Goal: Task Accomplishment & Management: Manage account settings

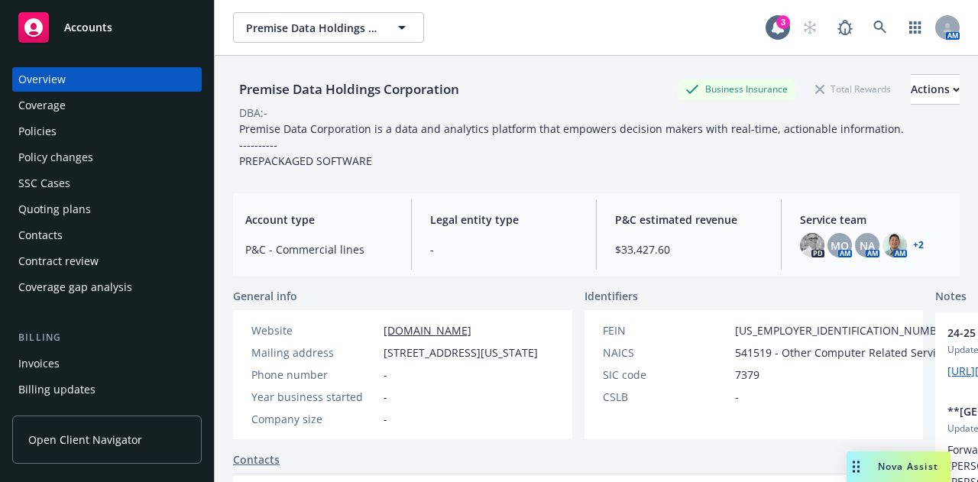
click at [144, 130] on div "Policies" at bounding box center [106, 131] width 177 height 24
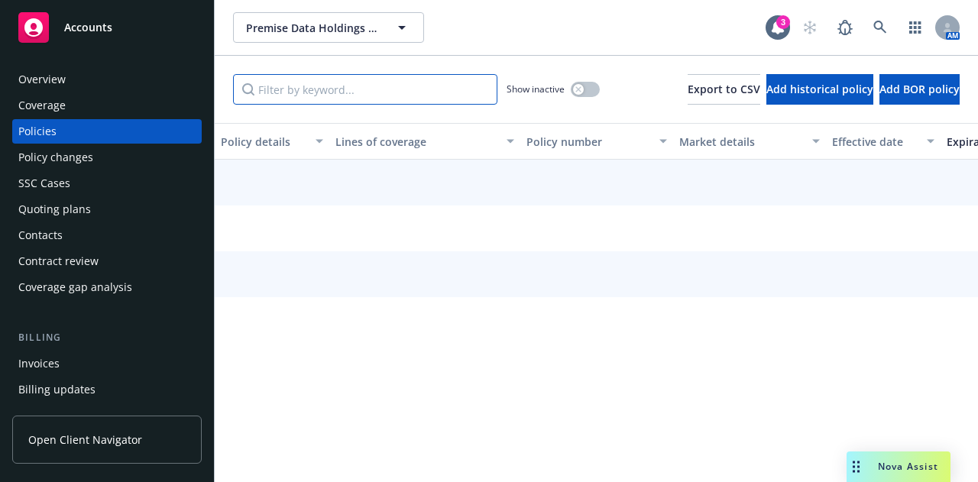
click at [403, 83] on input "Filter by keyword..." at bounding box center [365, 89] width 264 height 31
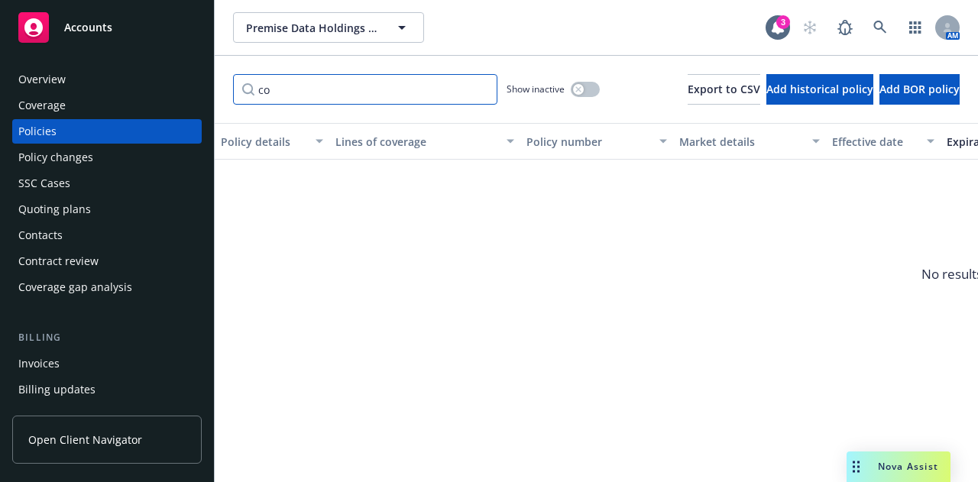
type input "c"
type input "local"
click at [484, 92] on input "local" at bounding box center [365, 89] width 264 height 31
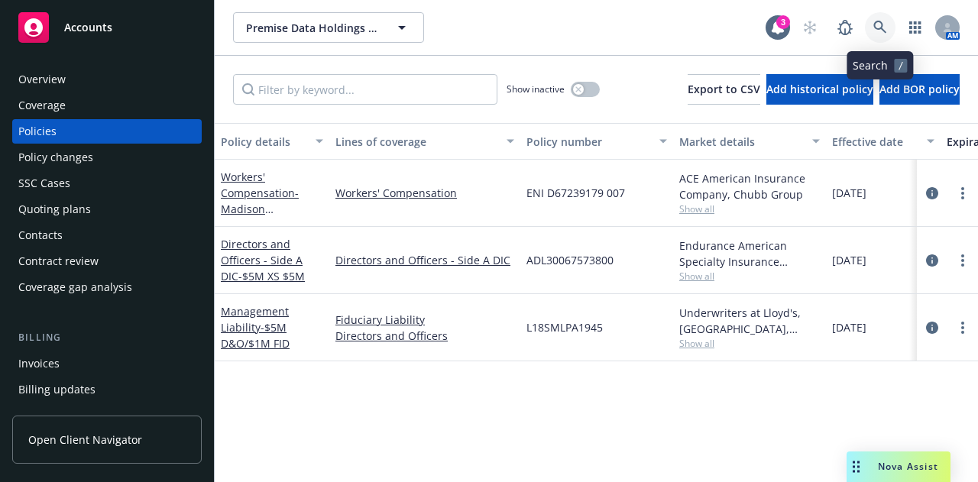
click at [878, 31] on icon at bounding box center [880, 28] width 14 height 14
click at [878, 24] on icon at bounding box center [880, 28] width 14 height 14
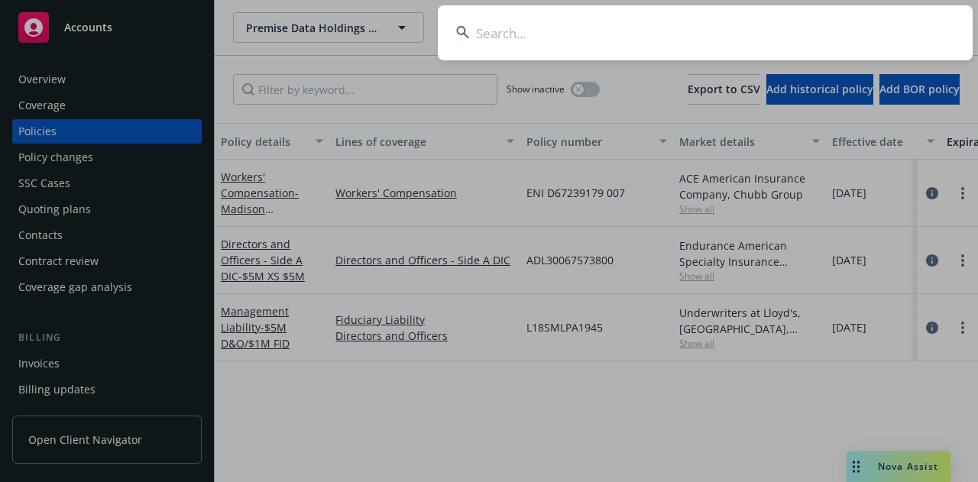
click at [830, 25] on input at bounding box center [705, 32] width 535 height 55
type input "vna"
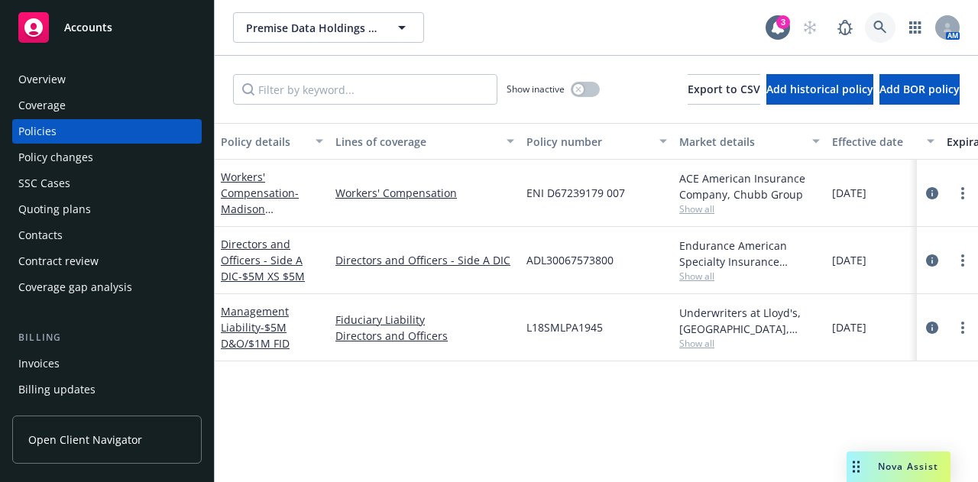
click at [878, 28] on icon at bounding box center [879, 27] width 13 height 13
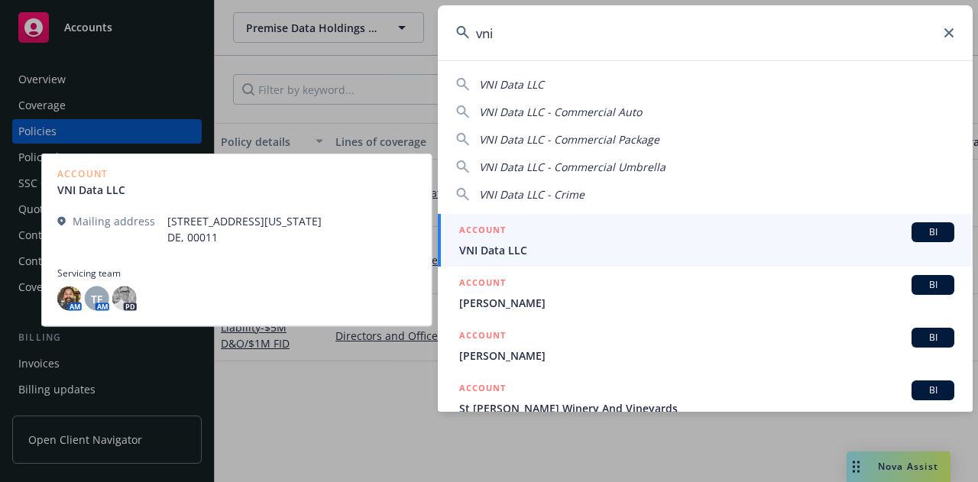
type input "vni"
click at [649, 233] on div "ACCOUNT BI" at bounding box center [706, 232] width 495 height 20
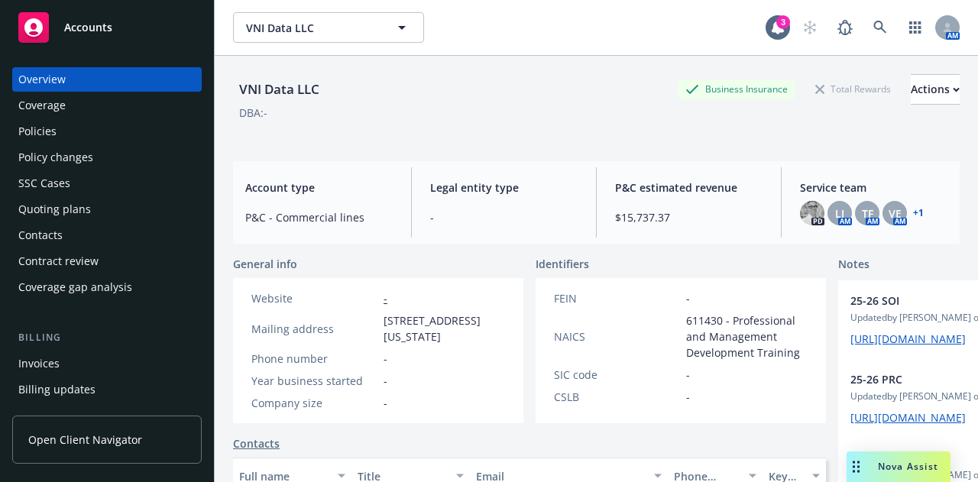
click at [91, 126] on div "Policies" at bounding box center [106, 131] width 177 height 24
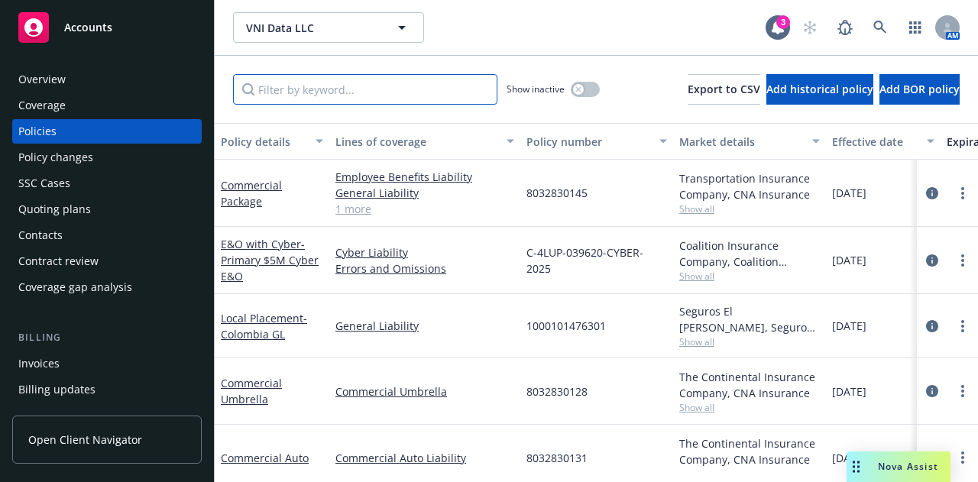
click at [324, 90] on input "Filter by keyword..." at bounding box center [365, 89] width 264 height 31
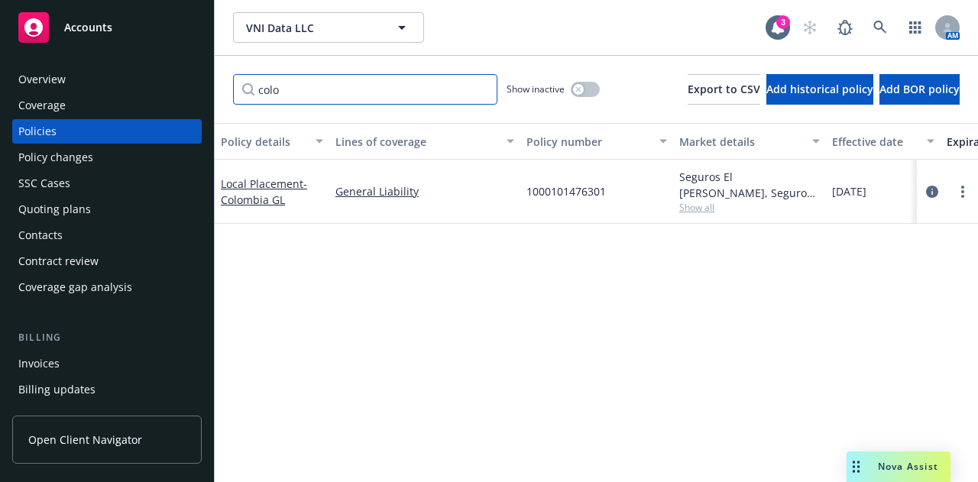
type input "colo"
click at [703, 205] on span "Show all" at bounding box center [749, 207] width 141 height 13
click at [416, 131] on button "Lines of coverage" at bounding box center [424, 141] width 191 height 37
click at [936, 190] on icon "circleInformation" at bounding box center [932, 192] width 12 height 12
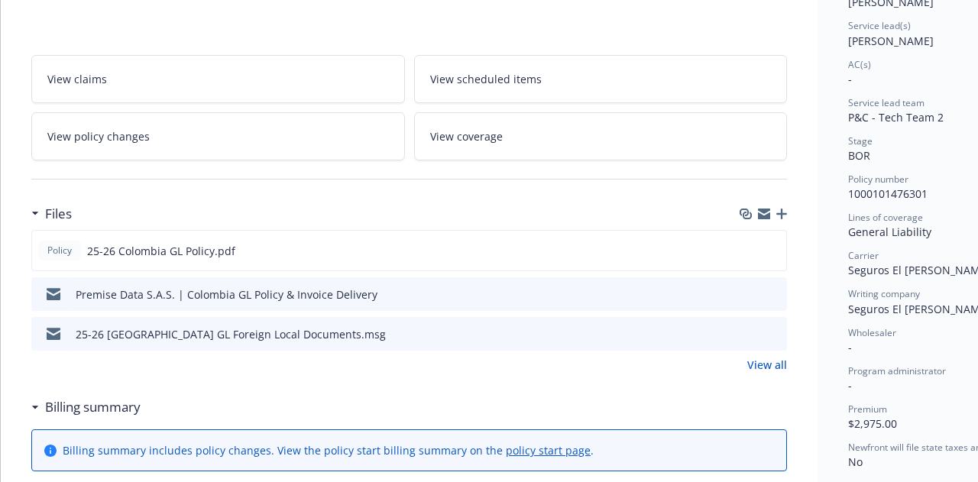
scroll to position [220, 0]
click at [240, 128] on link "View policy changes" at bounding box center [218, 137] width 374 height 48
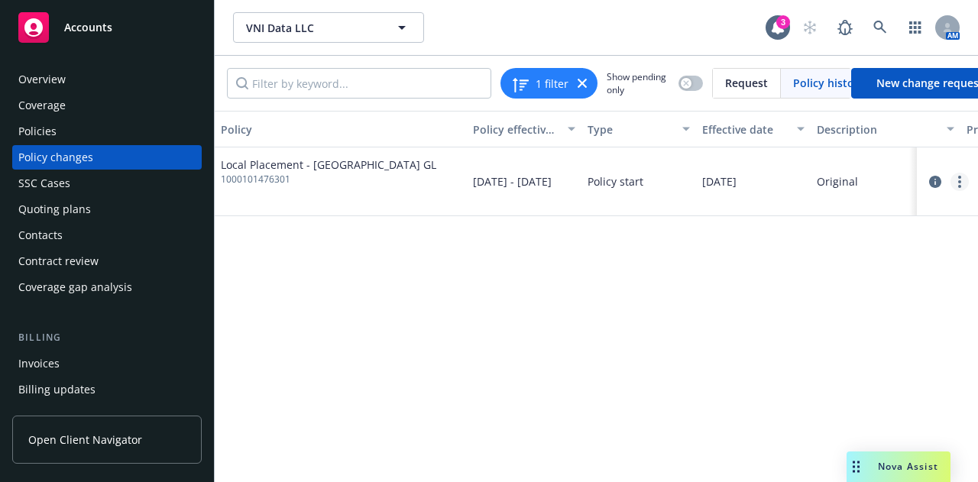
click at [954, 185] on link "more" at bounding box center [959, 182] width 18 height 18
click at [958, 178] on icon "more" at bounding box center [959, 182] width 3 height 12
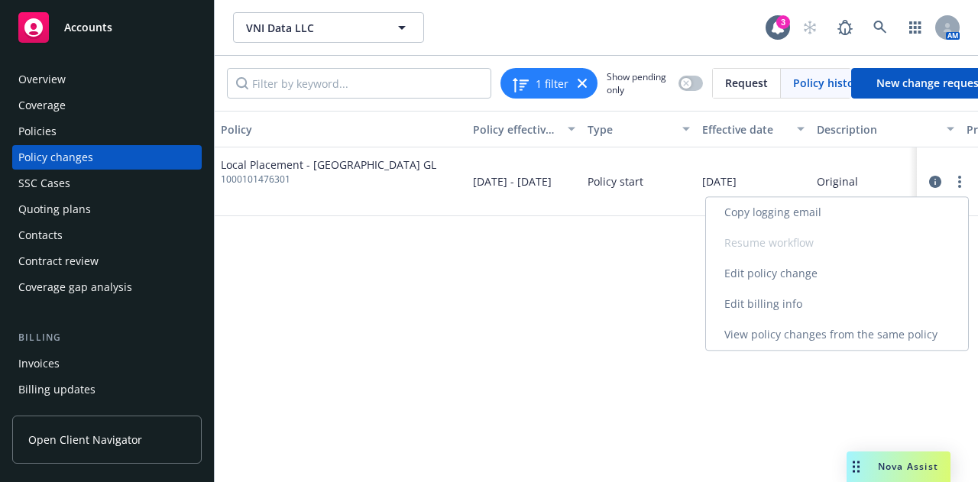
click at [834, 283] on link "Edit policy change" at bounding box center [837, 273] width 262 height 31
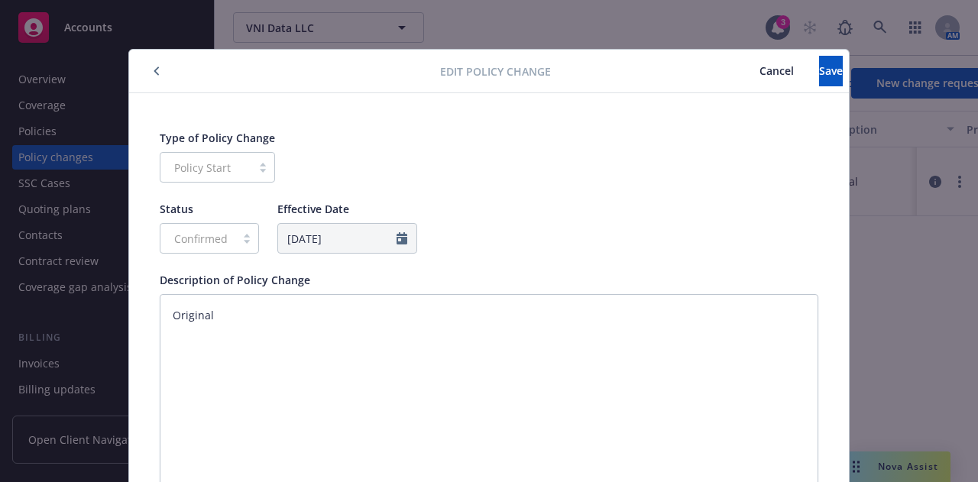
scroll to position [46, 0]
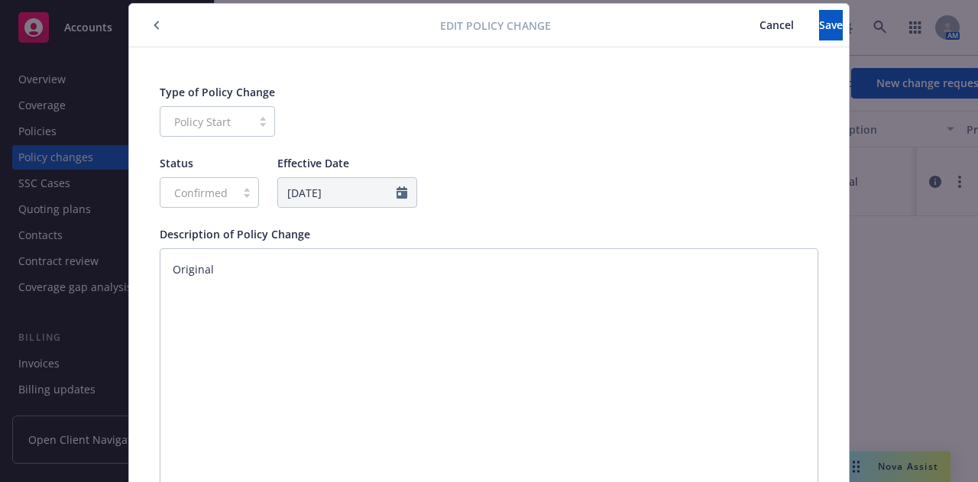
click at [759, 28] on span "Cancel" at bounding box center [776, 25] width 34 height 15
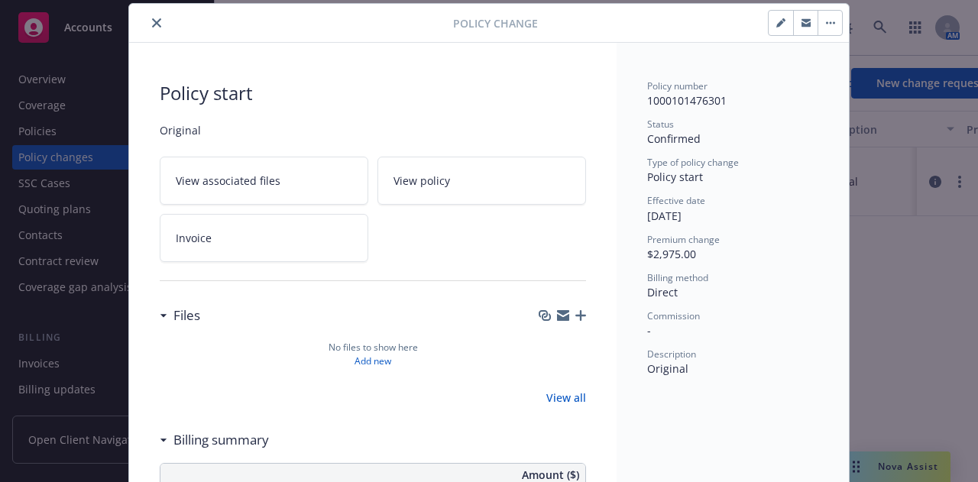
click at [152, 18] on icon "close" at bounding box center [156, 22] width 9 height 9
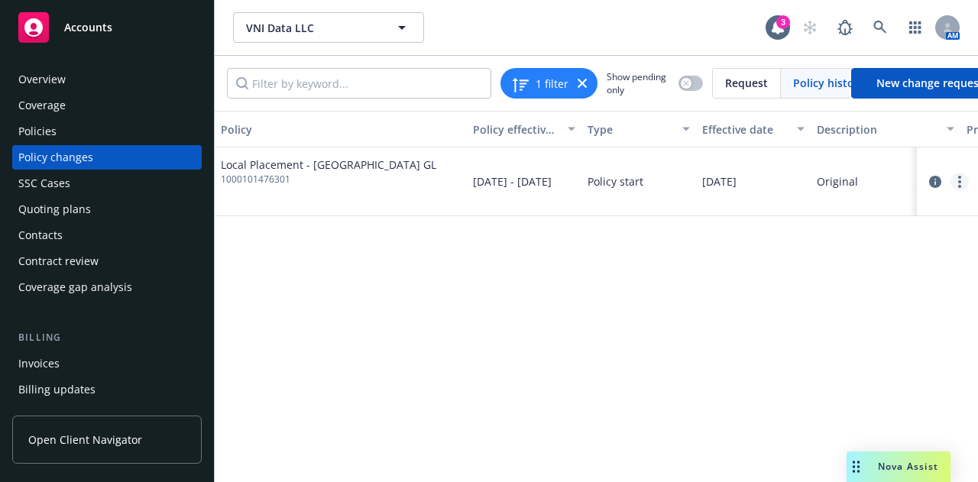
click at [954, 183] on link "more" at bounding box center [959, 182] width 18 height 18
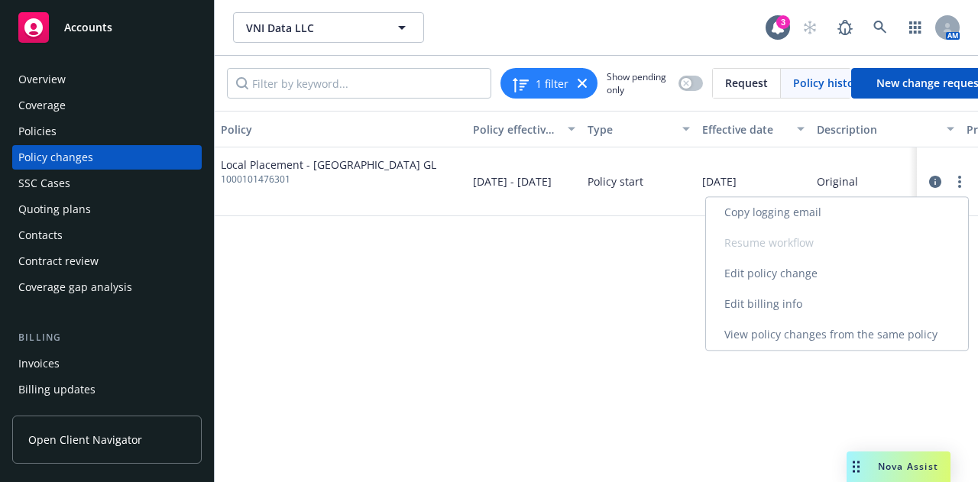
click at [821, 310] on link "Edit billing info" at bounding box center [837, 304] width 262 height 31
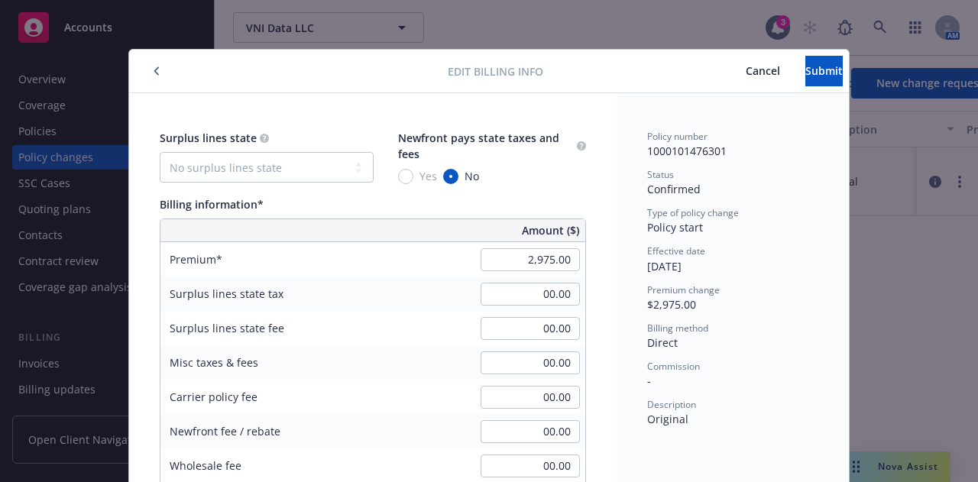
scroll to position [46, 0]
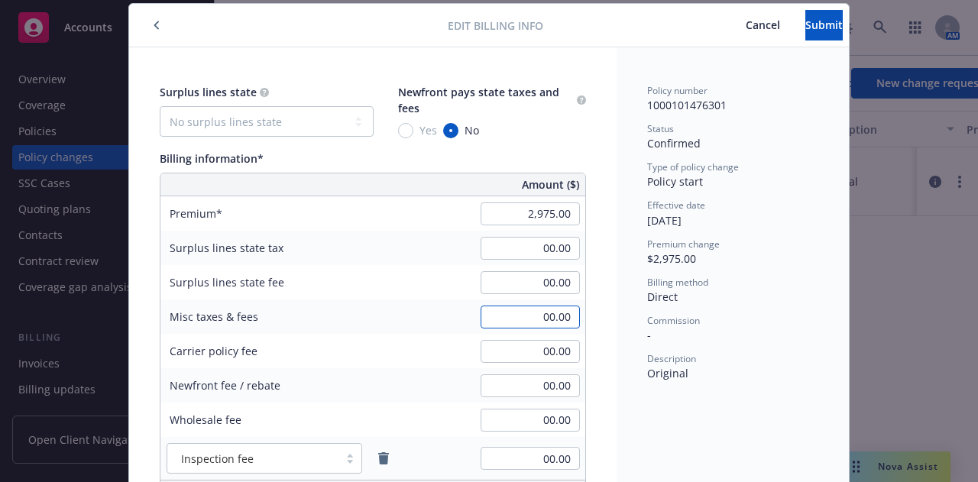
click at [501, 317] on input "00.00" at bounding box center [529, 317] width 99 height 23
type input "-625.00"
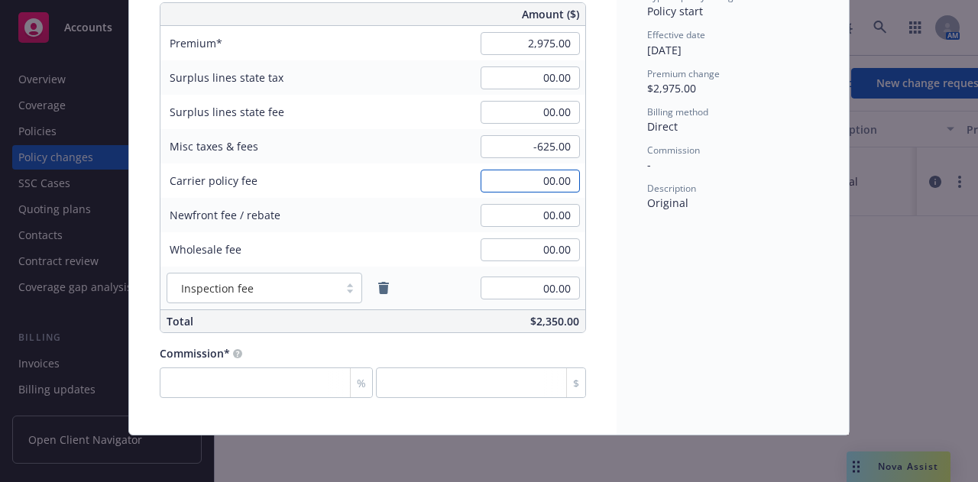
scroll to position [0, 0]
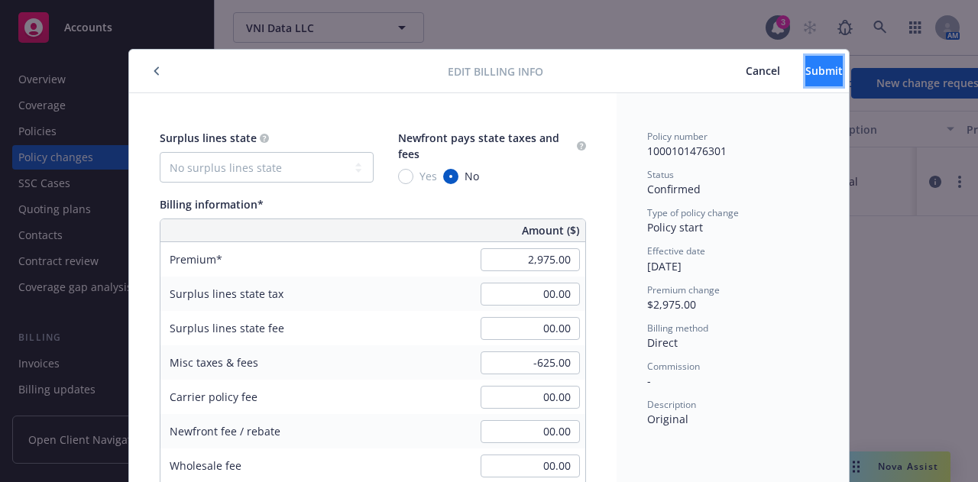
click at [805, 79] on button "Submit" at bounding box center [823, 71] width 37 height 31
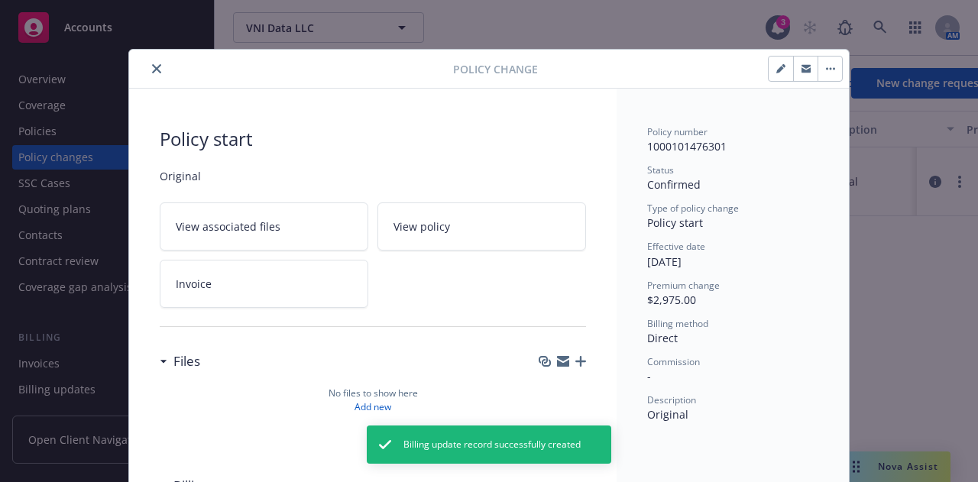
click at [147, 66] on button "close" at bounding box center [156, 69] width 18 height 18
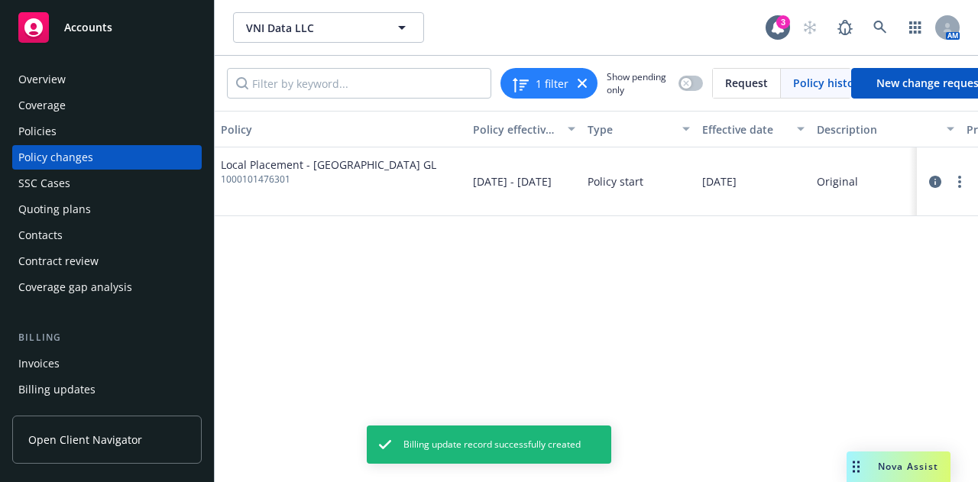
scroll to position [54, 0]
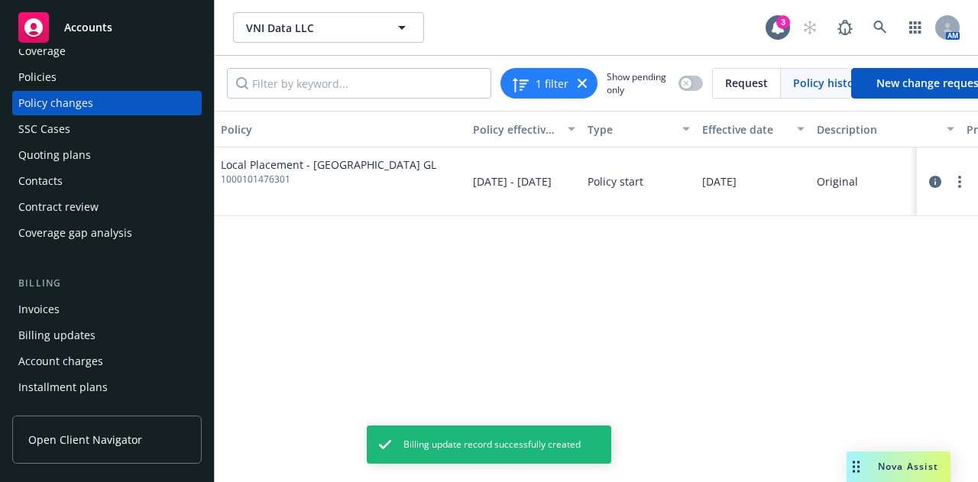
click at [134, 319] on div "Invoices" at bounding box center [106, 309] width 177 height 24
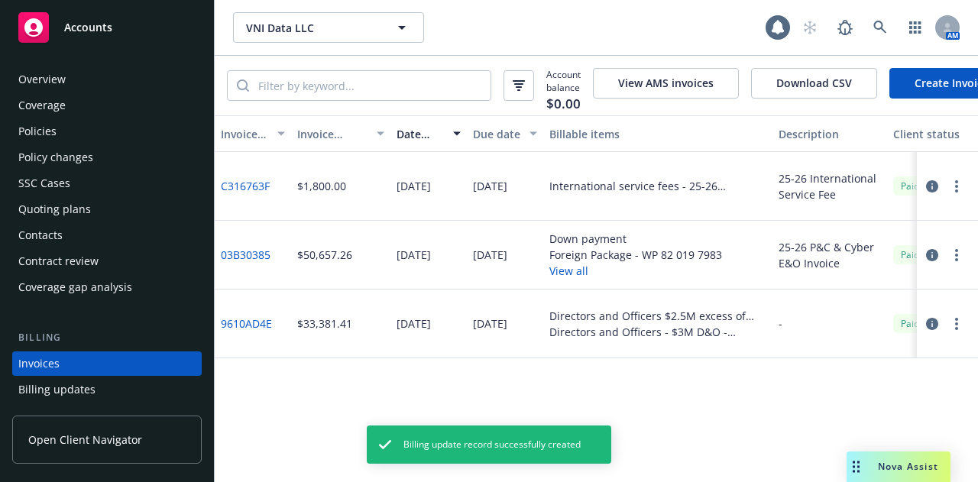
scroll to position [98, 0]
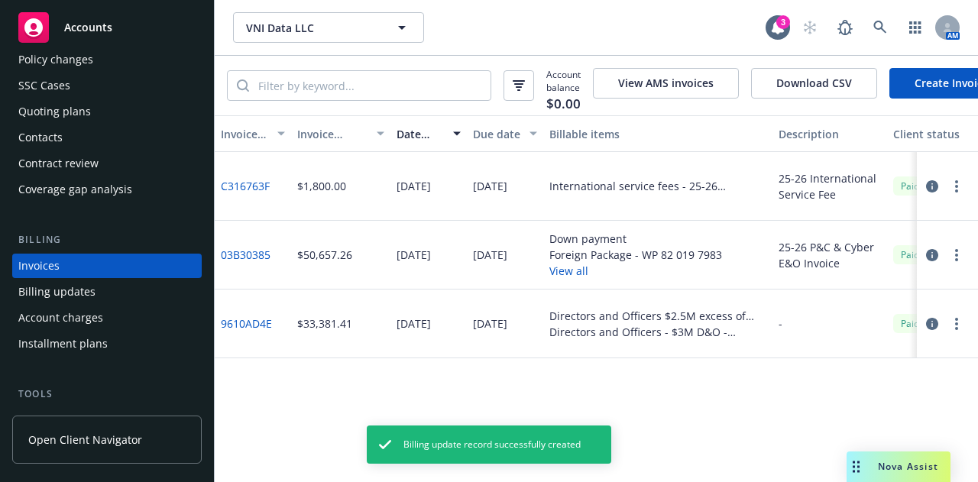
click at [917, 95] on link "Create Invoice" at bounding box center [951, 83] width 125 height 31
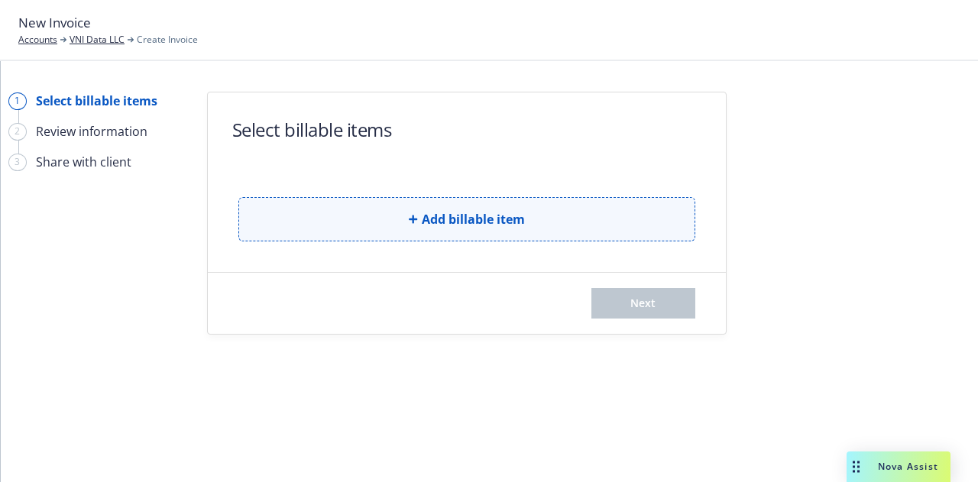
click at [424, 219] on span "Add billable item" at bounding box center [473, 219] width 103 height 18
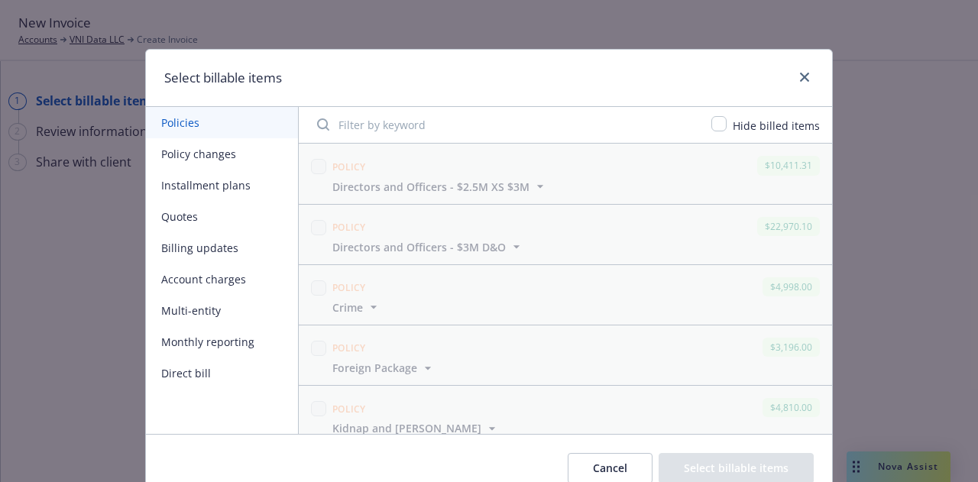
click at [165, 158] on button "Policy changes" at bounding box center [222, 153] width 152 height 31
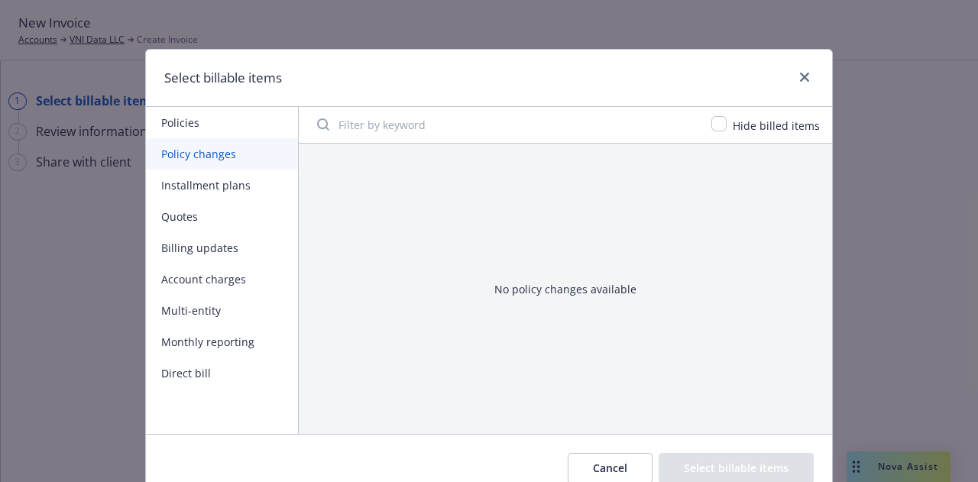
click at [194, 195] on button "Installment plans" at bounding box center [222, 185] width 152 height 31
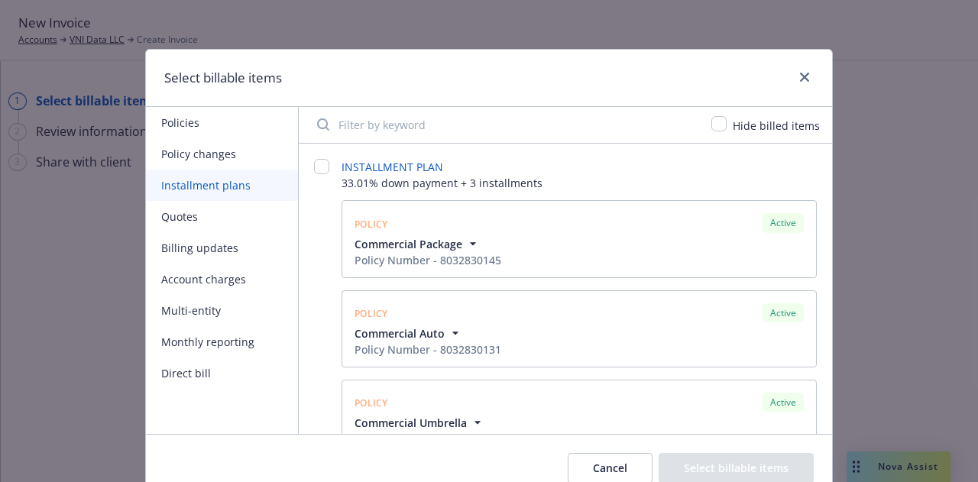
click at [200, 244] on button "Billing updates" at bounding box center [222, 247] width 152 height 31
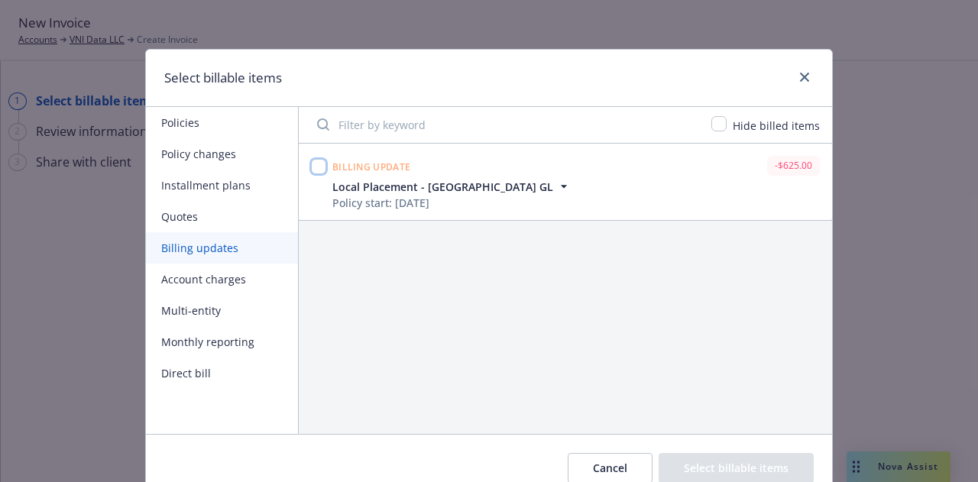
click at [314, 167] on input "checkbox" at bounding box center [318, 166] width 15 height 15
checkbox input "true"
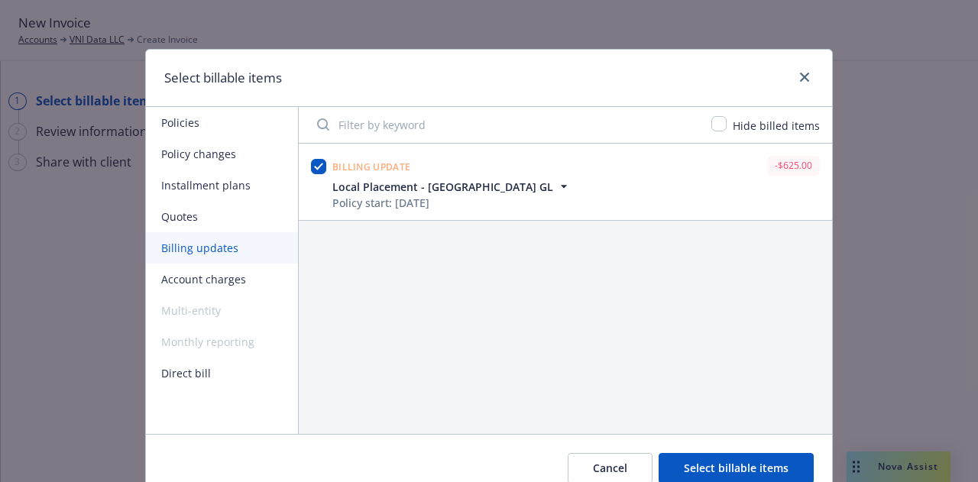
click at [715, 460] on button "Select billable items" at bounding box center [735, 468] width 155 height 31
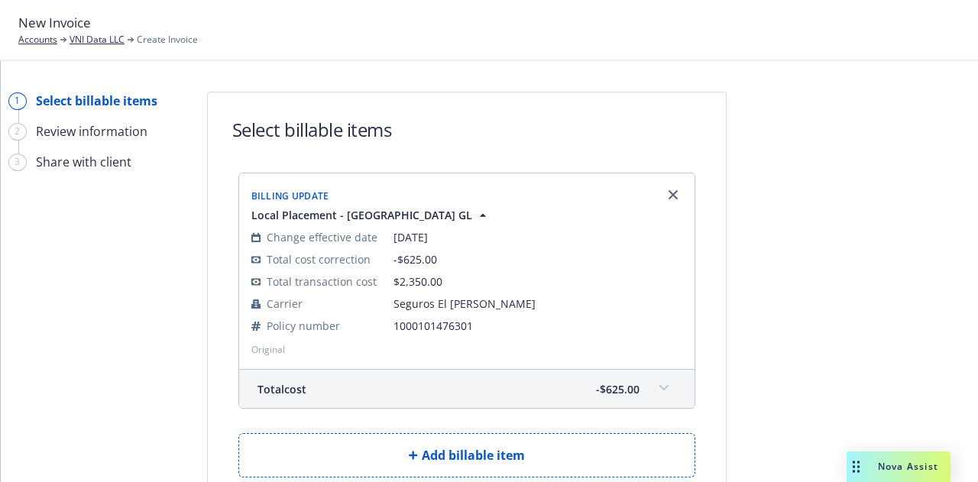
scroll to position [117, 0]
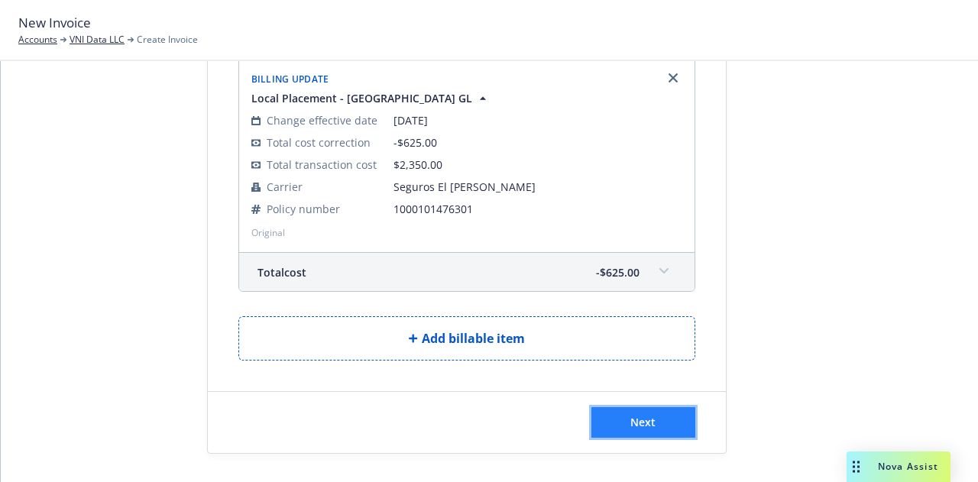
click at [651, 432] on button "Next" at bounding box center [643, 422] width 104 height 31
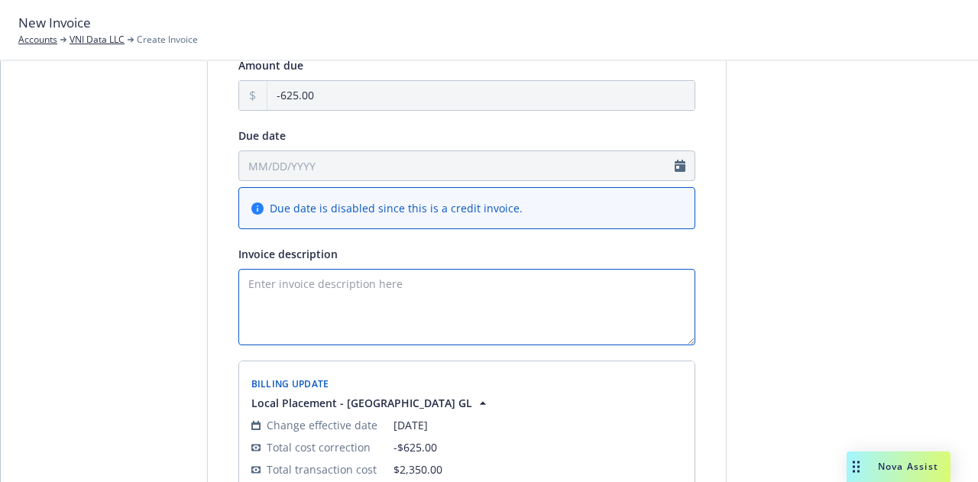
click at [428, 302] on textarea "Invoice description" at bounding box center [466, 307] width 457 height 76
type textarea "S"
type textarea "I"
type textarea "S"
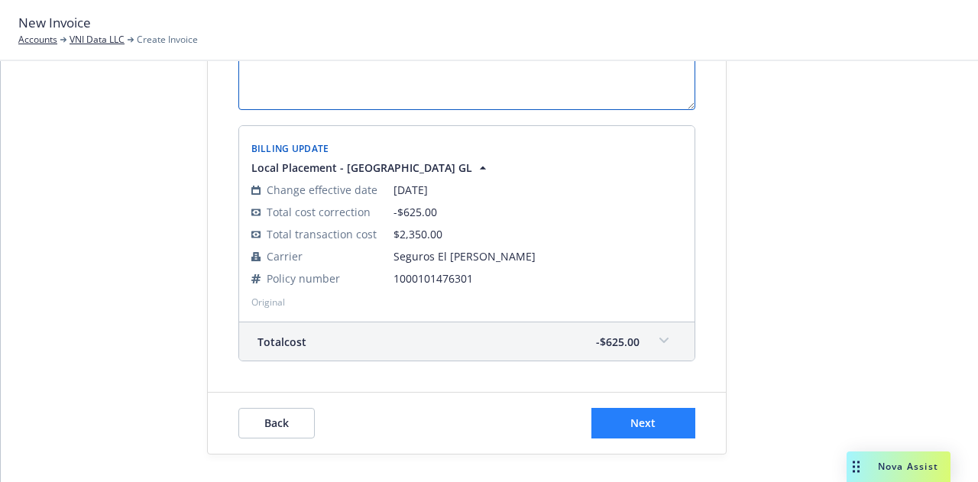
type textarea "Broker Fee"
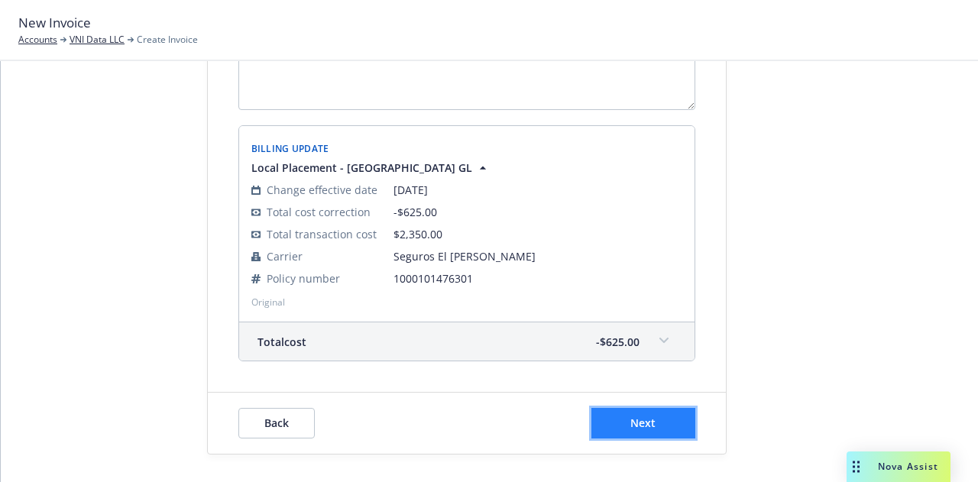
click at [645, 412] on button "Next" at bounding box center [643, 423] width 104 height 31
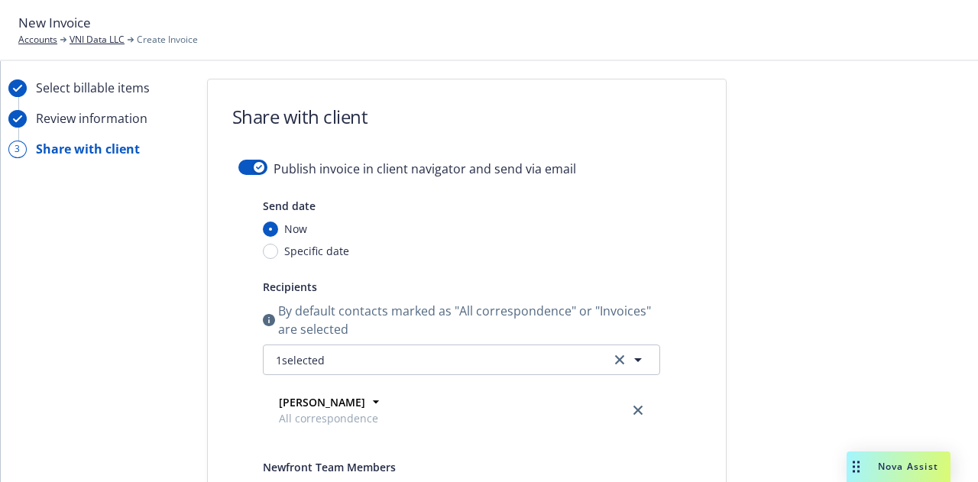
scroll to position [0, 0]
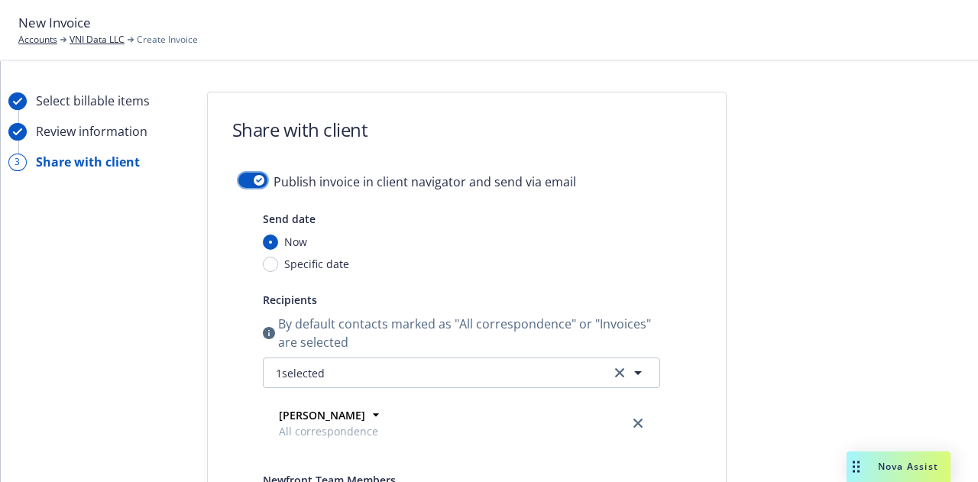
click at [254, 180] on div "button" at bounding box center [259, 180] width 11 height 11
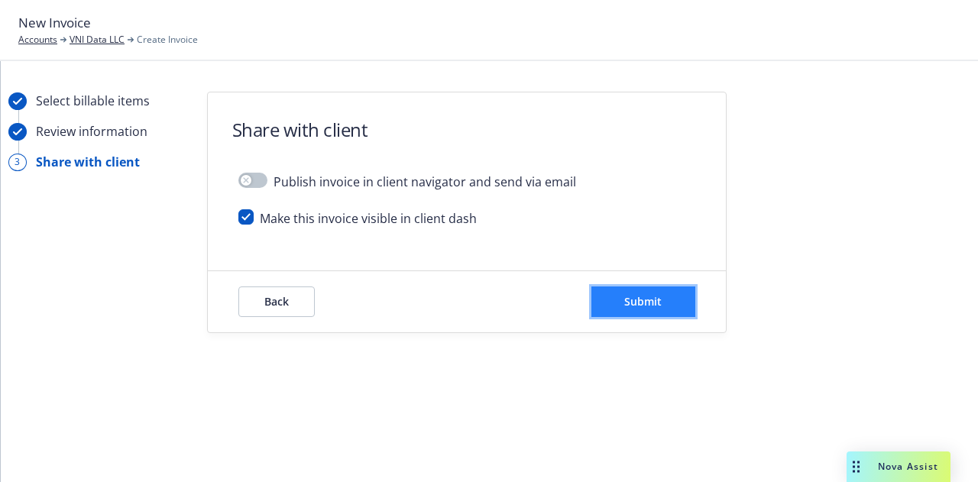
click at [669, 301] on button "Submit" at bounding box center [643, 301] width 104 height 31
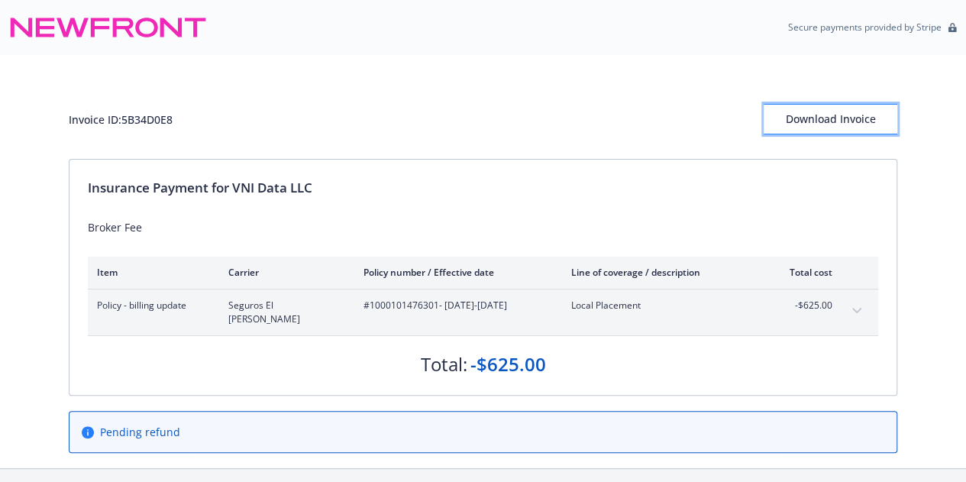
click at [841, 108] on div "Download Invoice" at bounding box center [831, 119] width 134 height 29
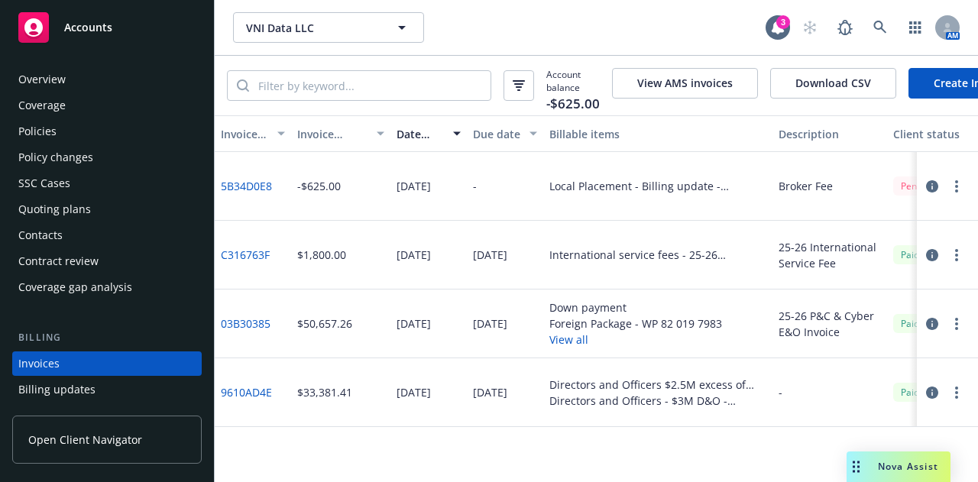
click at [131, 134] on div "Policies" at bounding box center [106, 131] width 177 height 24
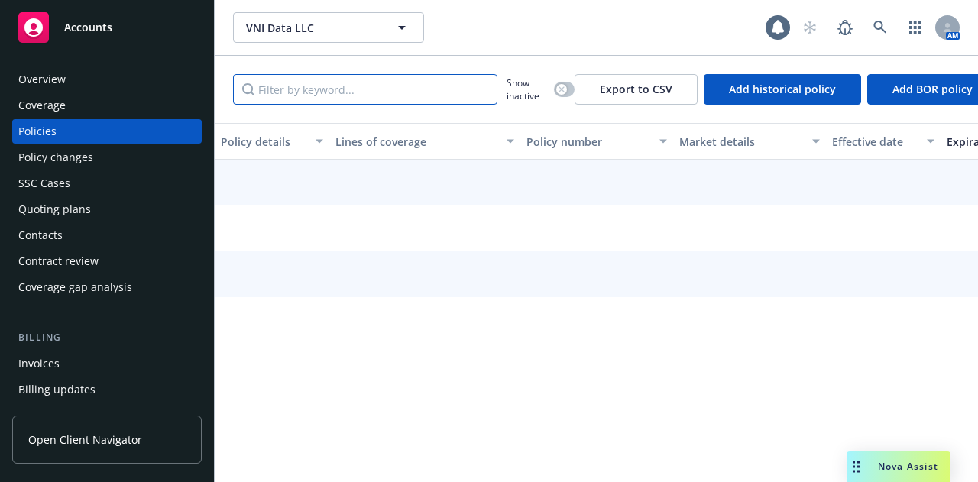
click at [412, 87] on input "Filter by keyword..." at bounding box center [365, 89] width 264 height 31
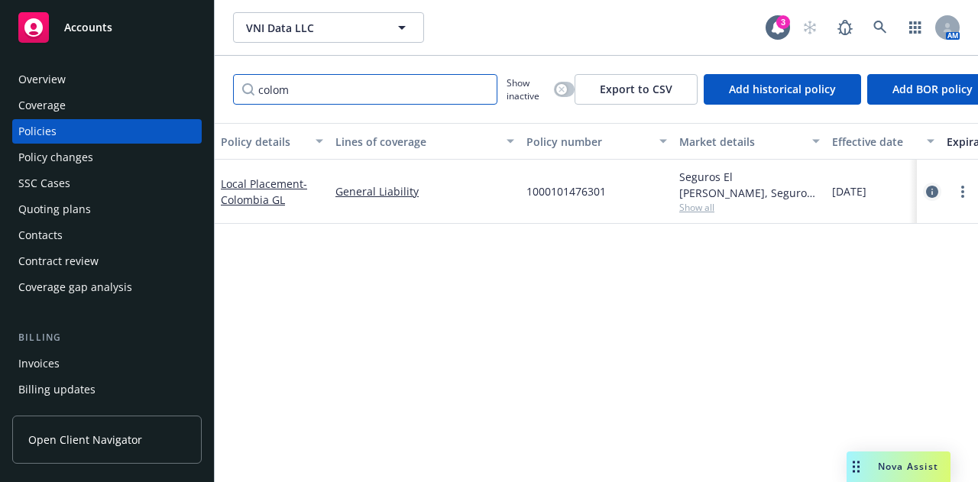
type input "colom"
click at [934, 183] on link "circleInformation" at bounding box center [932, 192] width 18 height 18
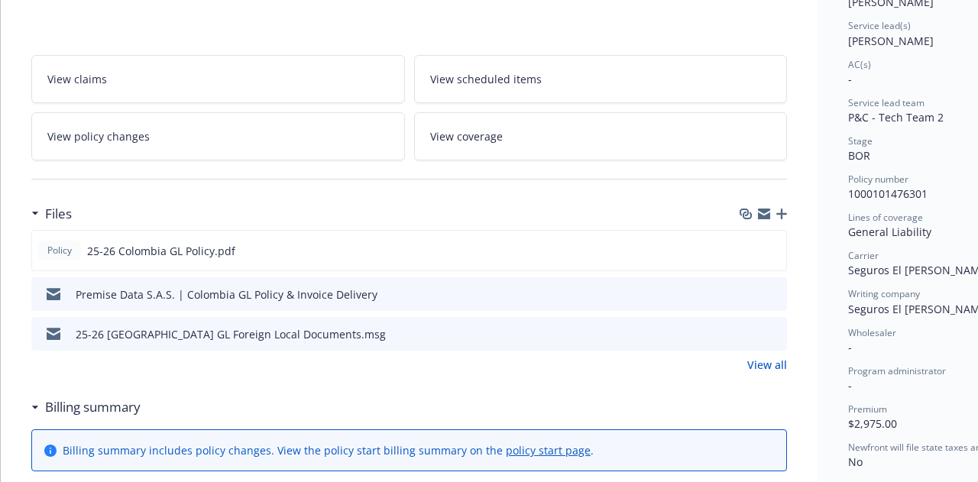
scroll to position [222, 0]
click at [782, 213] on icon "button" at bounding box center [781, 213] width 11 height 11
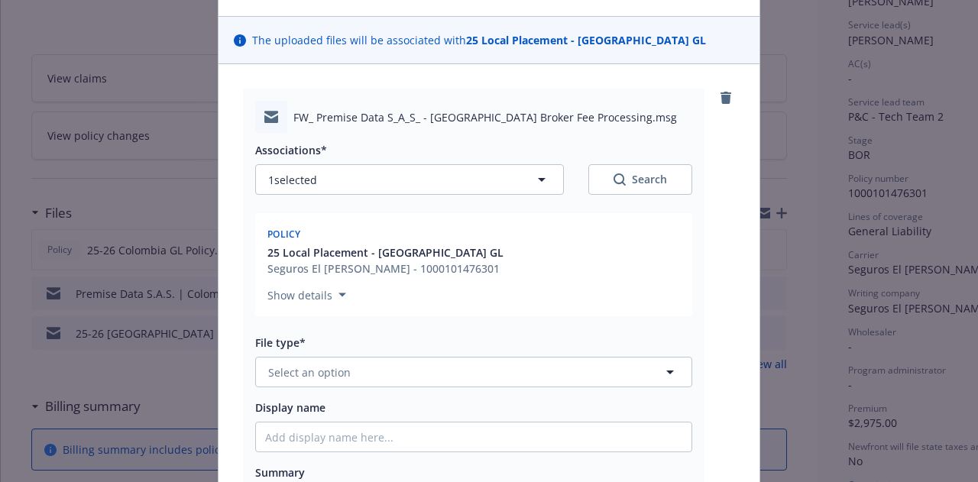
scroll to position [92, 0]
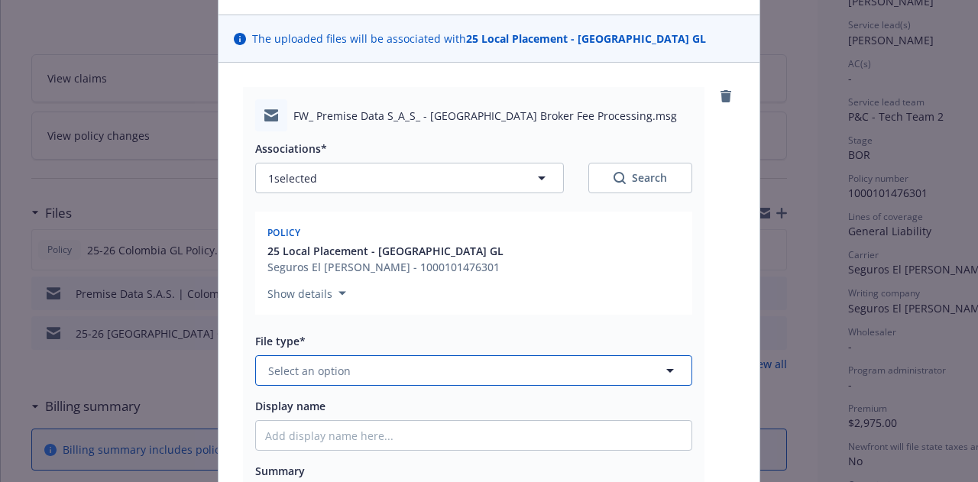
click at [600, 375] on button "Select an option" at bounding box center [473, 370] width 437 height 31
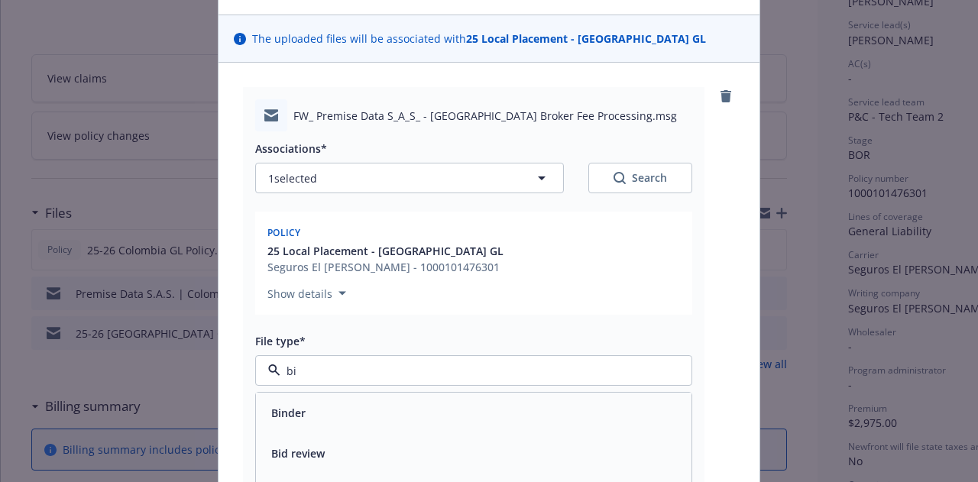
type input "b"
type input "inter"
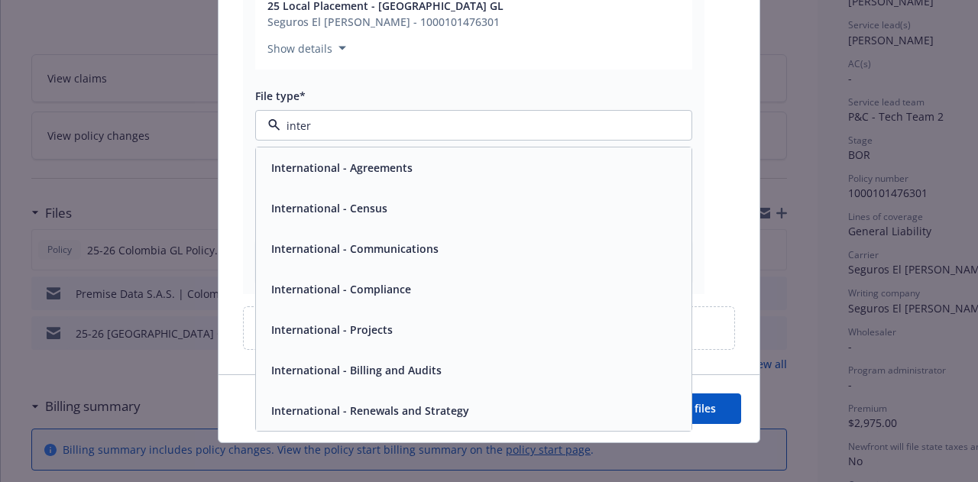
scroll to position [345, 0]
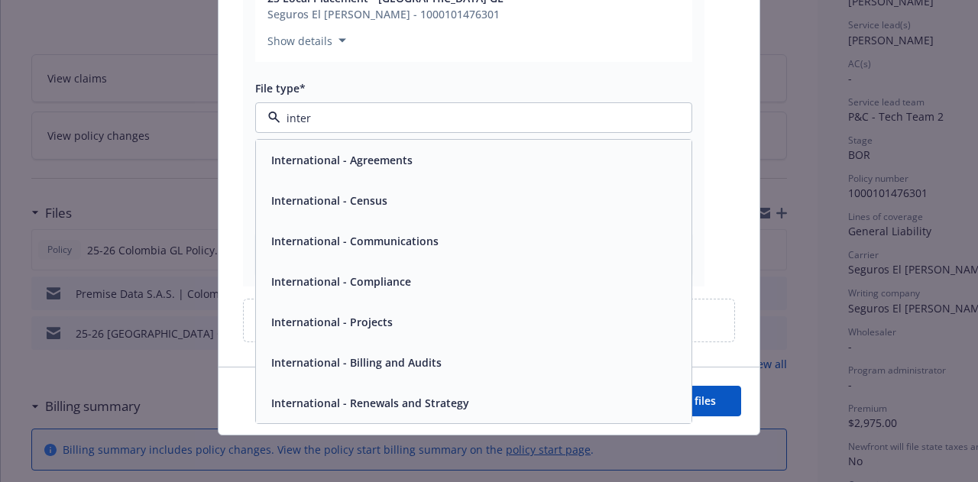
click at [428, 373] on div "International - Billing and Audits" at bounding box center [473, 362] width 435 height 40
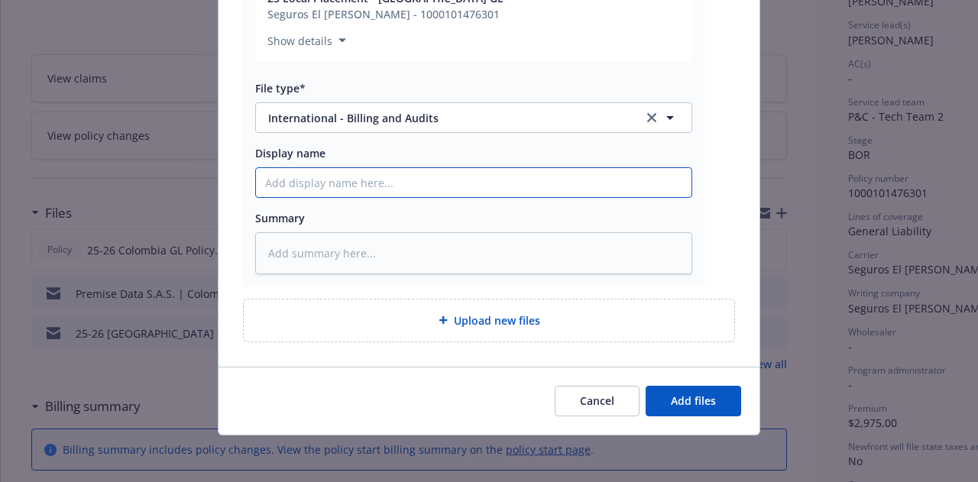
click at [400, 171] on input "Display name" at bounding box center [473, 182] width 435 height 29
type textarea "x"
type input "2"
type textarea "x"
type input "25"
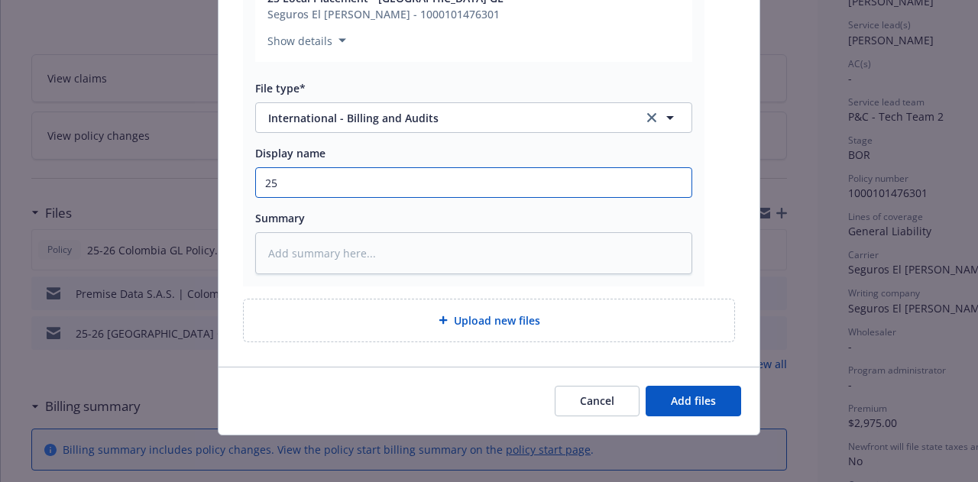
type textarea "x"
type input "25-"
type textarea "x"
type input "25-2"
type textarea "x"
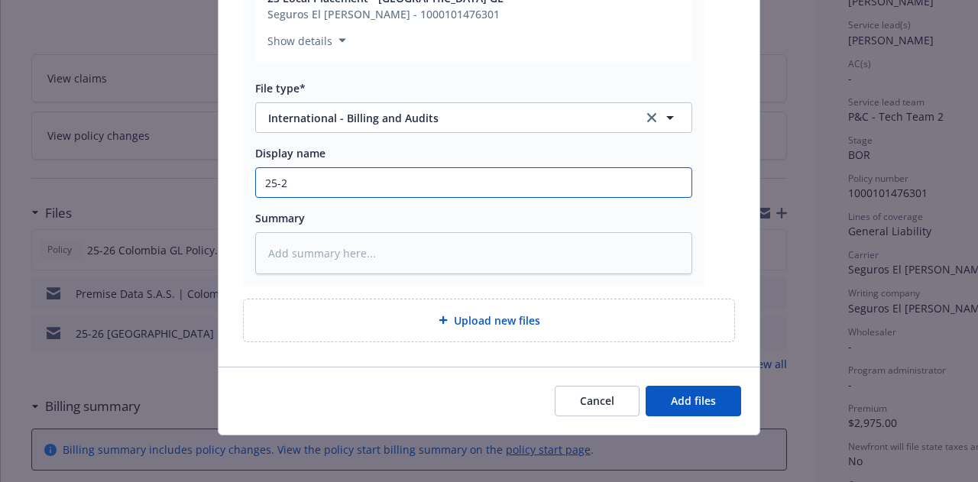
type input "25-26"
type textarea "x"
type input "25-26"
type textarea "x"
type input "25-26 C"
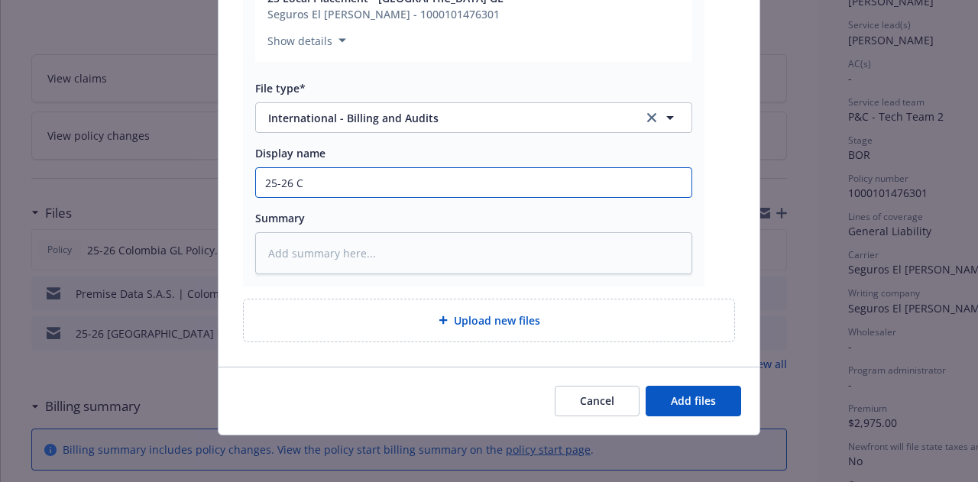
type textarea "x"
type input "25-26 Co"
type textarea "x"
type input "25-26 Col"
type textarea "x"
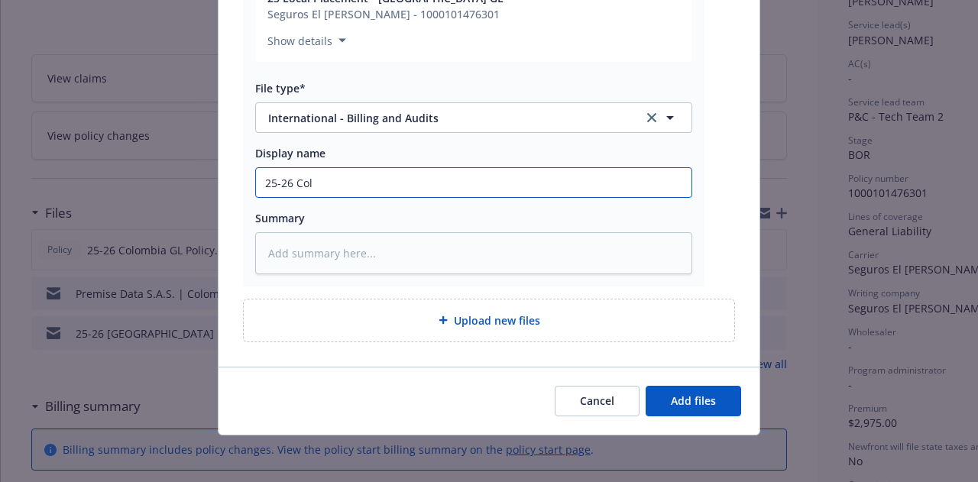
type input "25-26 Colo"
type textarea "x"
type input "25-26 Colob"
type textarea "x"
type input "25-26 Colo"
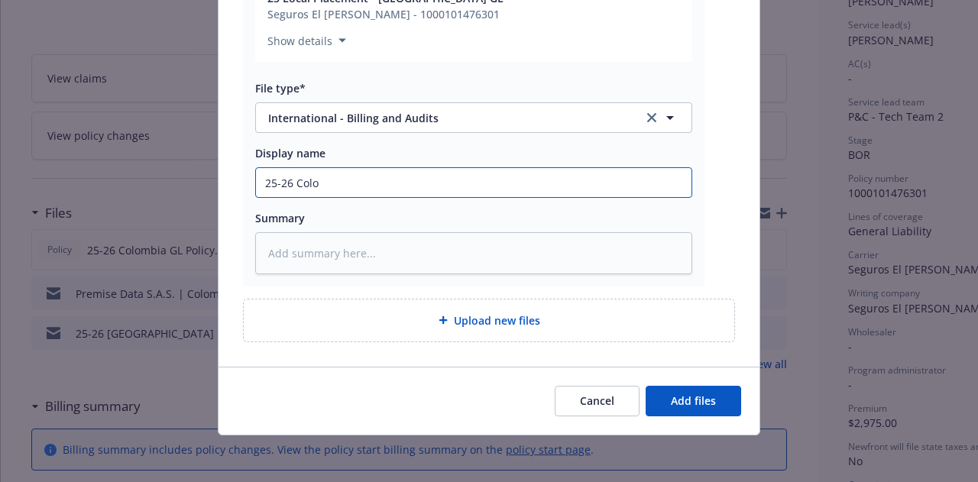
type textarea "x"
type input "25-26 Colom"
type textarea "x"
type input "25-26 [PERSON_NAME]"
type textarea "x"
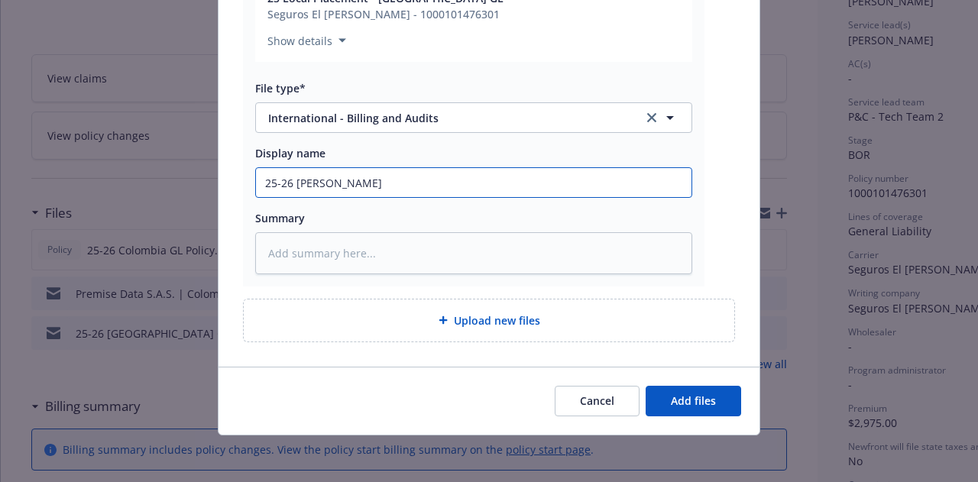
type input "25-26 [PERSON_NAME]"
type textarea "x"
type input "25-26 [GEOGRAPHIC_DATA]"
type textarea "x"
type input "25-26 [GEOGRAPHIC_DATA]"
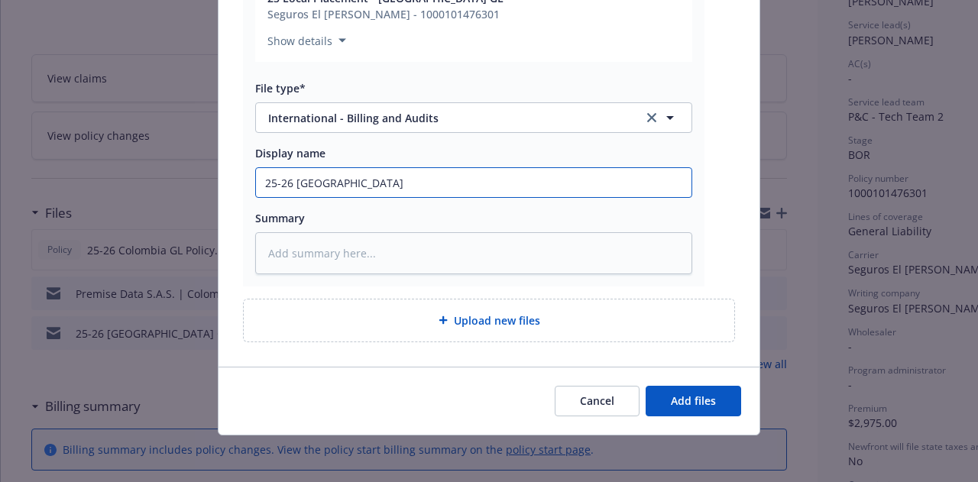
type textarea "x"
type input "25-26 [GEOGRAPHIC_DATA] B"
type textarea "x"
type input "25-26 [GEOGRAPHIC_DATA] Bro"
type textarea "x"
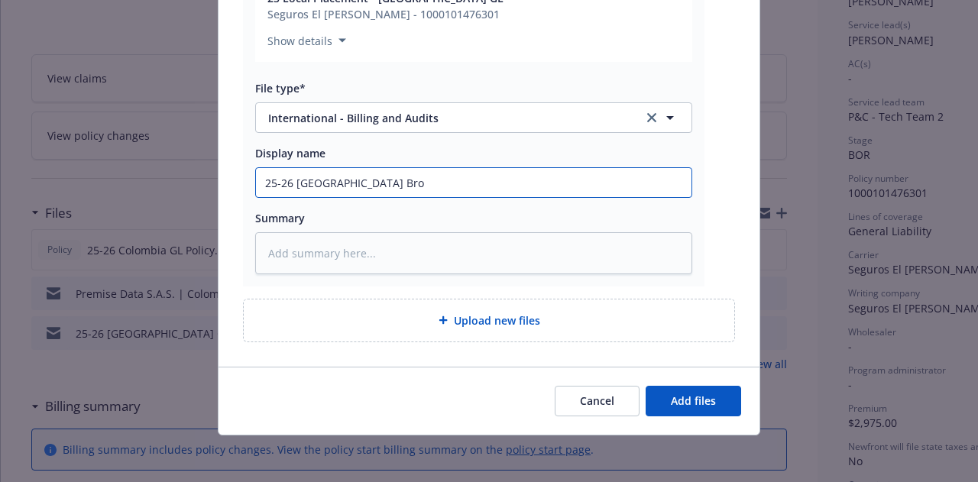
type input "25-26 Colombia Brok"
type textarea "x"
type input "25-26 [GEOGRAPHIC_DATA] Broke"
type textarea "x"
type input "25-26 Colombia Broker"
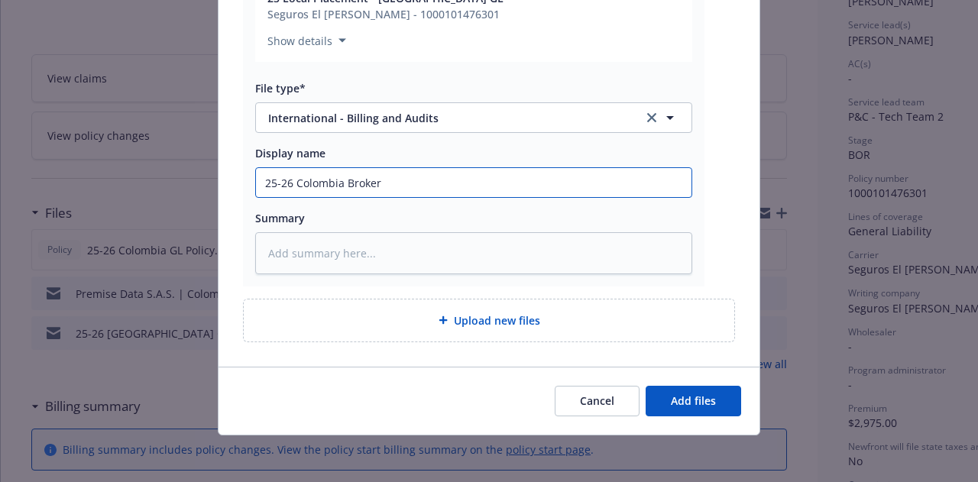
type textarea "x"
type input "25-26 Colombia Broker F"
type textarea "x"
type input "25-26 Colombia Broker Fe"
type textarea "x"
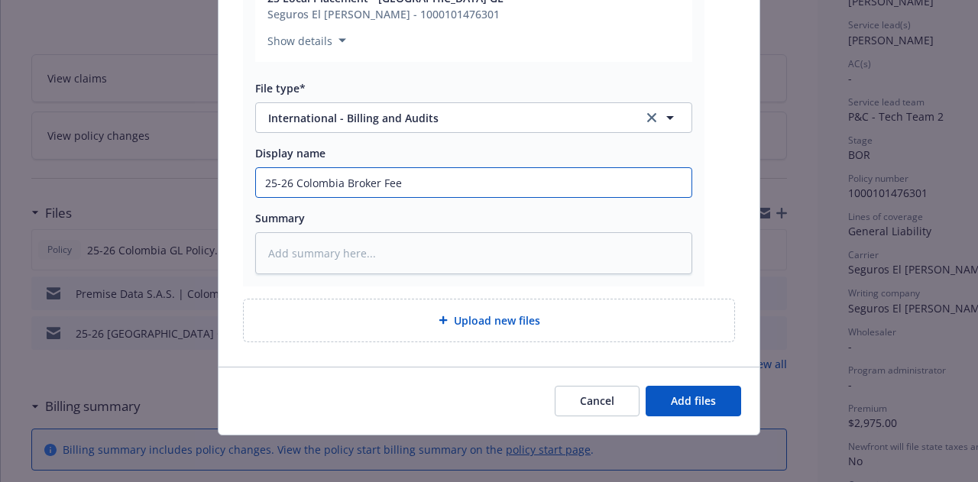
type input "25-26 Colombia Broker Fee"
type textarea "x"
type input "25-26 [GEOGRAPHIC_DATA] Broker Fee Pr"
type textarea "x"
type input "25-26 Colombia Broker Fee Pro"
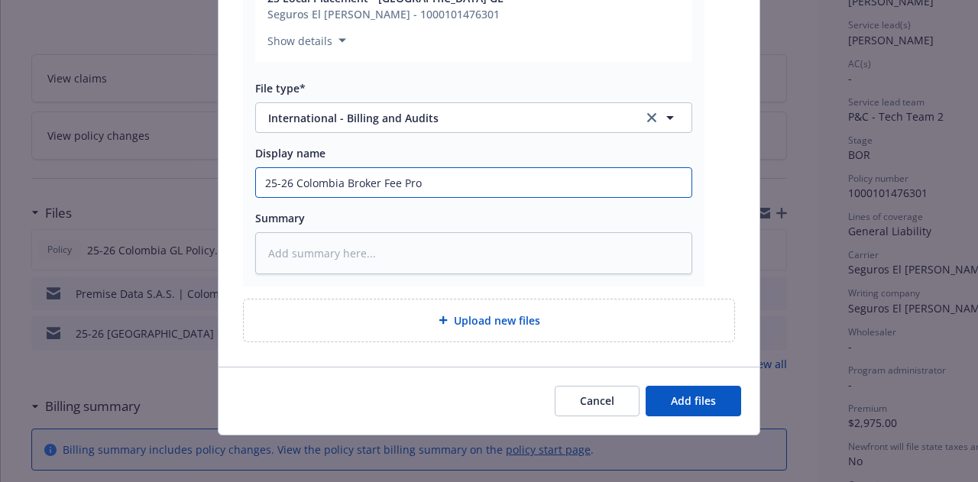
type textarea "x"
type input "25-26 Colombia Broker Fee Proc"
type textarea "x"
type input "25-26 Colombia Broker Fee Proce"
type textarea "x"
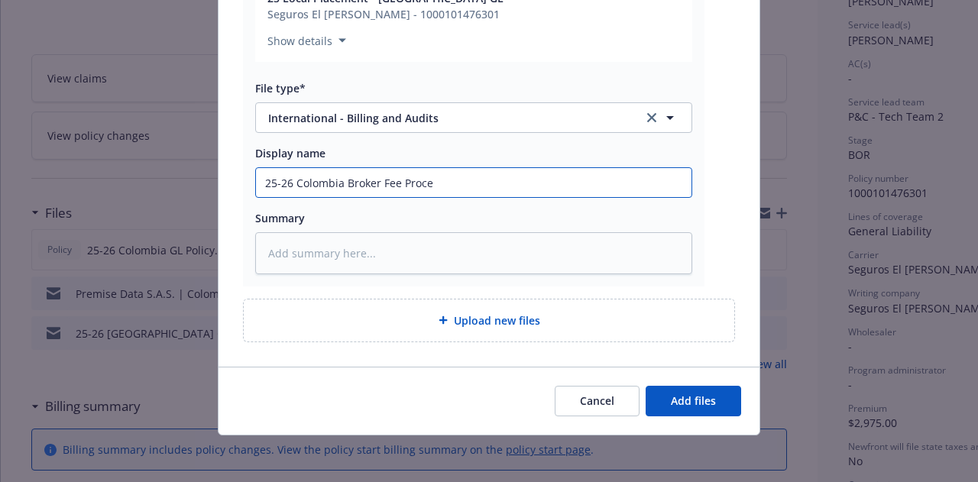
type input "25-26 Colombia Broker Fee Proces"
type textarea "x"
type input "25-26 Colombia Broker Fee Process"
type textarea "x"
type input "25-26 Colombia Broker Fee Processi"
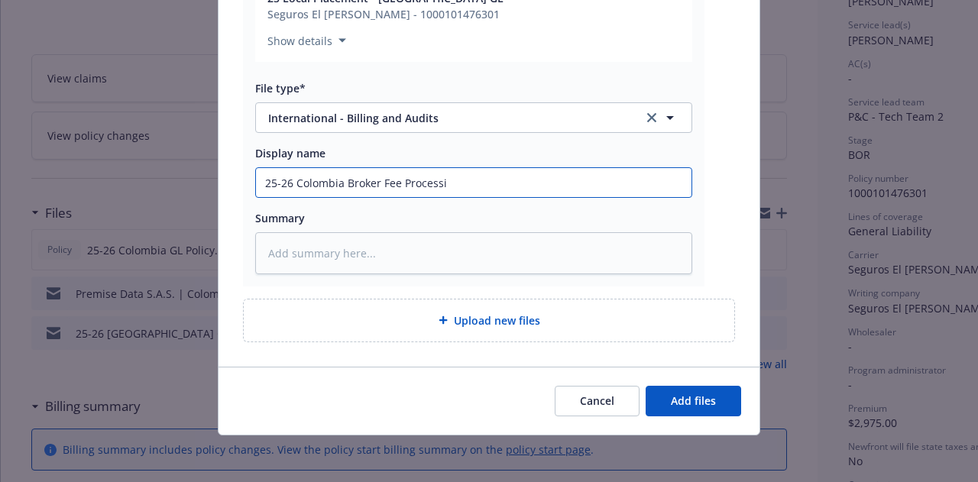
type textarea "x"
type input "25-26 [GEOGRAPHIC_DATA] Broker Fee Processing"
type textarea "x"
type input "25-26 [GEOGRAPHIC_DATA] Broker Fee Processing"
type textarea "x"
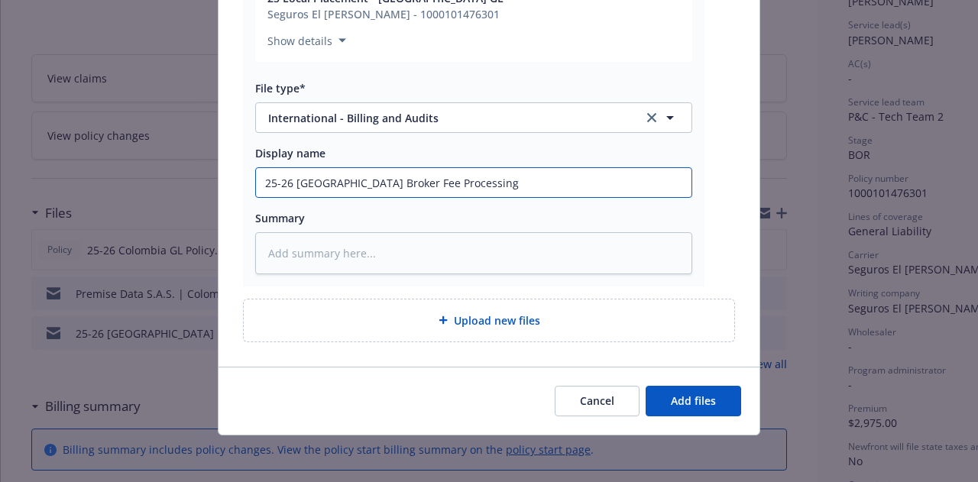
type input "25-26 Colombia Broker Fee Processing e"
type textarea "x"
type input "25-26 Colombia Broker Fee Processing em"
type textarea "x"
type input "25-26 [GEOGRAPHIC_DATA] Broker Fee Processing ema"
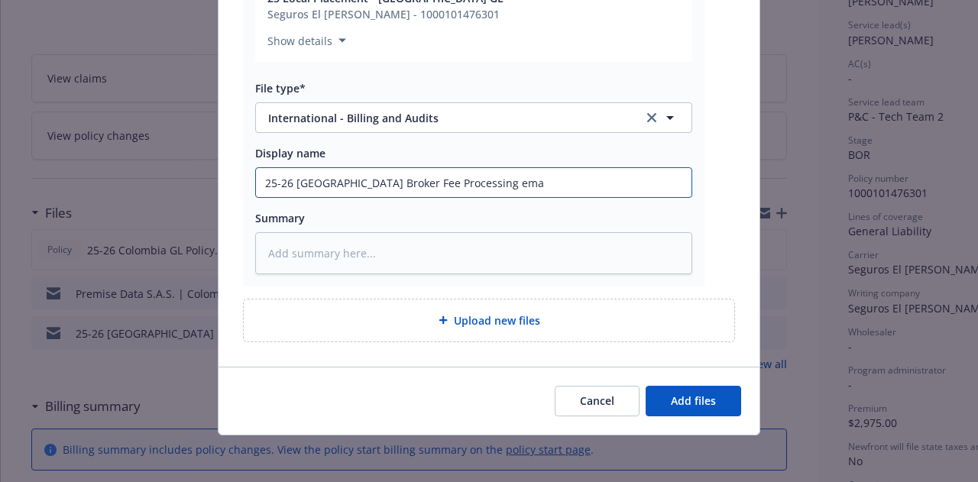
type textarea "x"
type input "25-26 [GEOGRAPHIC_DATA] Broker Fee Processing emai"
type textarea "x"
type input "25-26 Colombia Broker Fee Processing emaio"
type textarea "x"
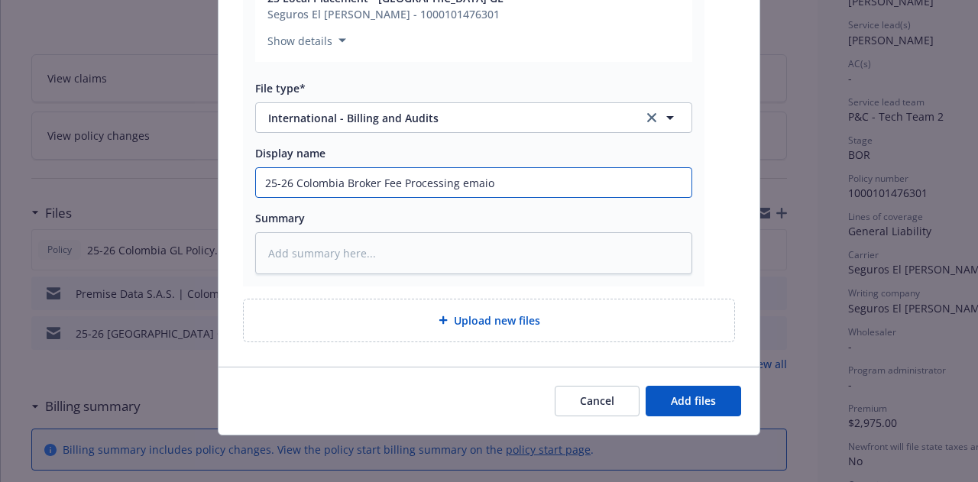
type input "25-26 Colombia Broker Fee Processing emaio"
type textarea "x"
type input "25-26 Colombia Broker Fee Processing emaio to"
type textarea "x"
type input "25-26 Colombia Broker Fee Processing emaio to"
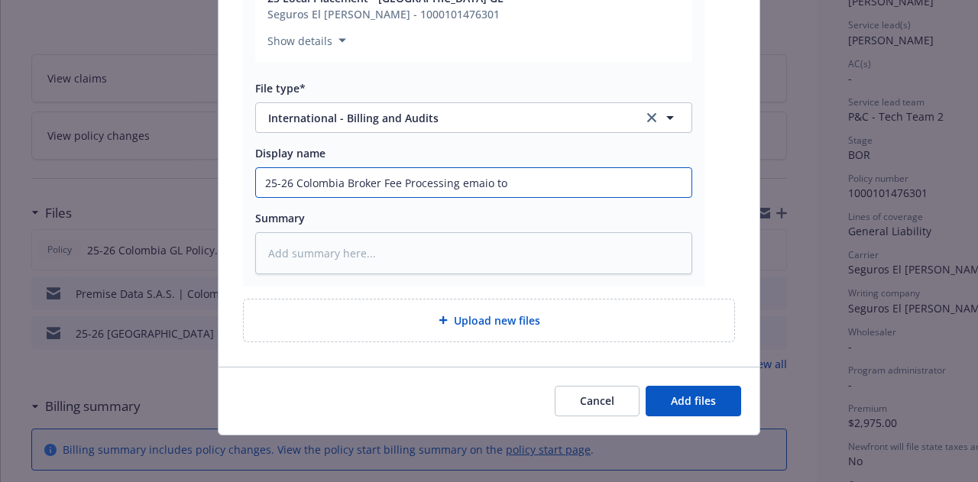
type textarea "x"
type input "25-26 Colombia Broker Fee Processing emaio to AP"
click at [484, 183] on input "25-26 Colombia Broker Fee Processing emaio to AP" at bounding box center [473, 182] width 435 height 29
type textarea "x"
type input "25-26 Colombia Broker Fee Processing emai to AP"
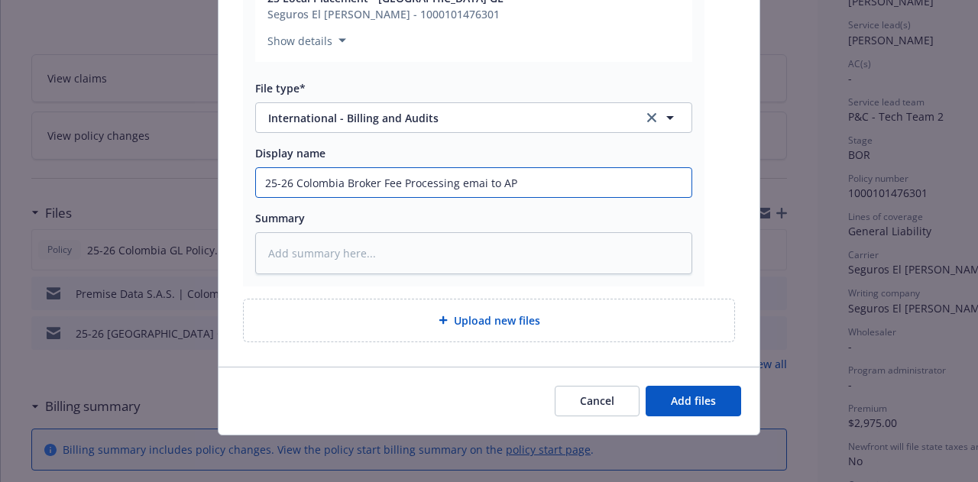
type textarea "x"
type input "25-26 Colombia Broker Fee Processing email to AP"
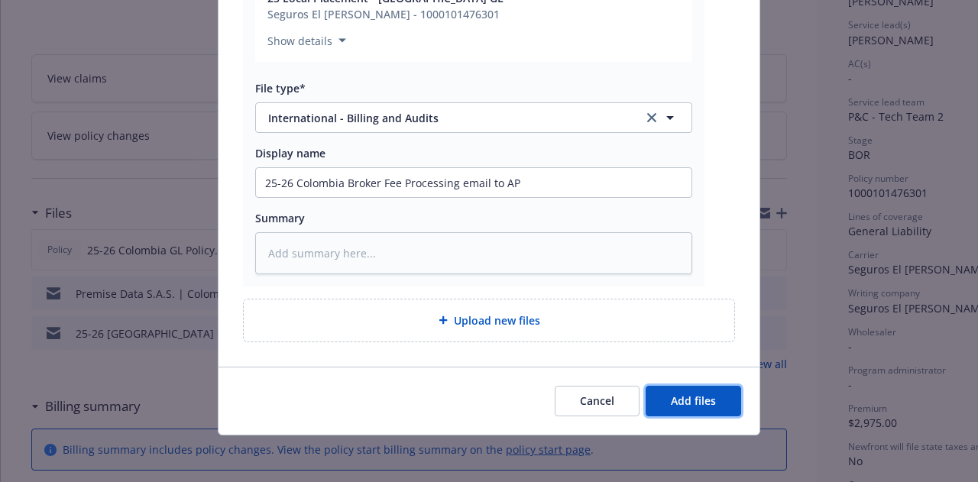
drag, startPoint x: 671, startPoint y: 410, endPoint x: 684, endPoint y: 415, distance: 13.1
click at [681, 415] on div "Cancel Add files" at bounding box center [488, 401] width 541 height 68
click at [694, 406] on span "Add files" at bounding box center [693, 400] width 45 height 15
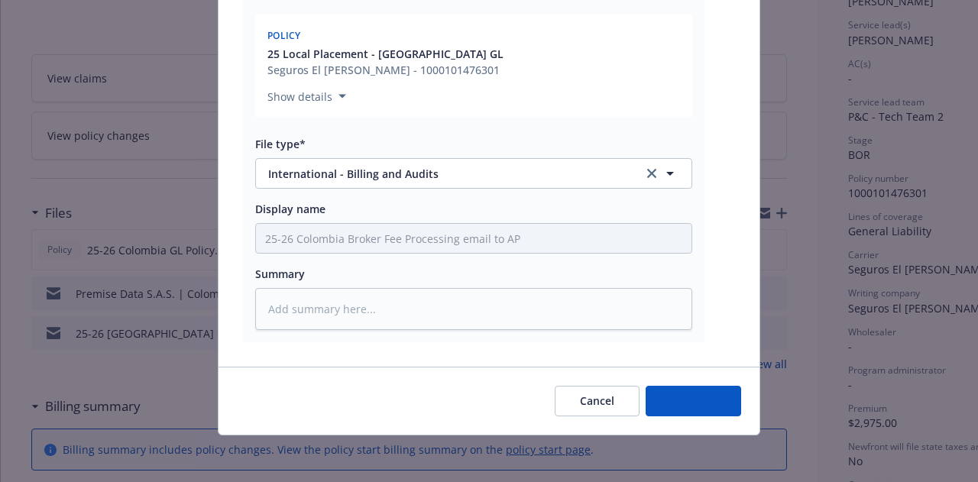
type textarea "x"
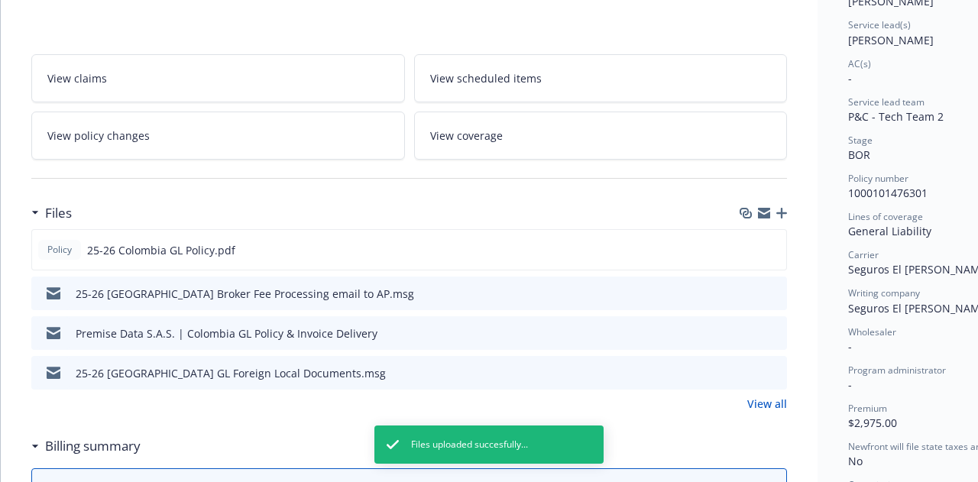
click at [745, 290] on icon "download file" at bounding box center [747, 292] width 12 height 12
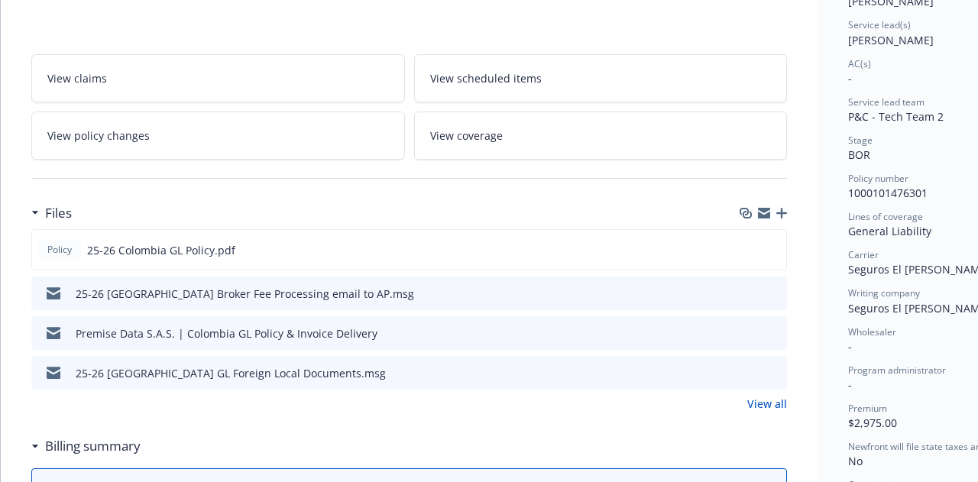
scroll to position [0, 0]
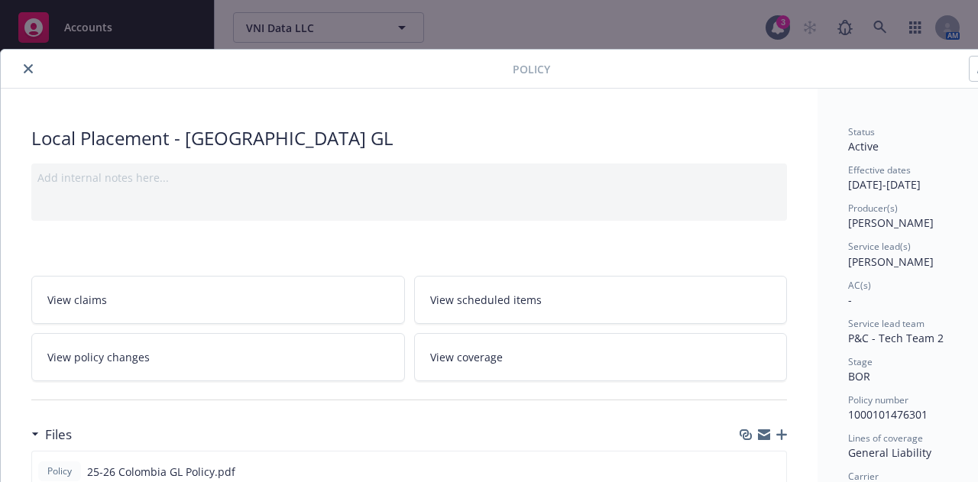
click at [28, 73] on button "close" at bounding box center [28, 69] width 18 height 18
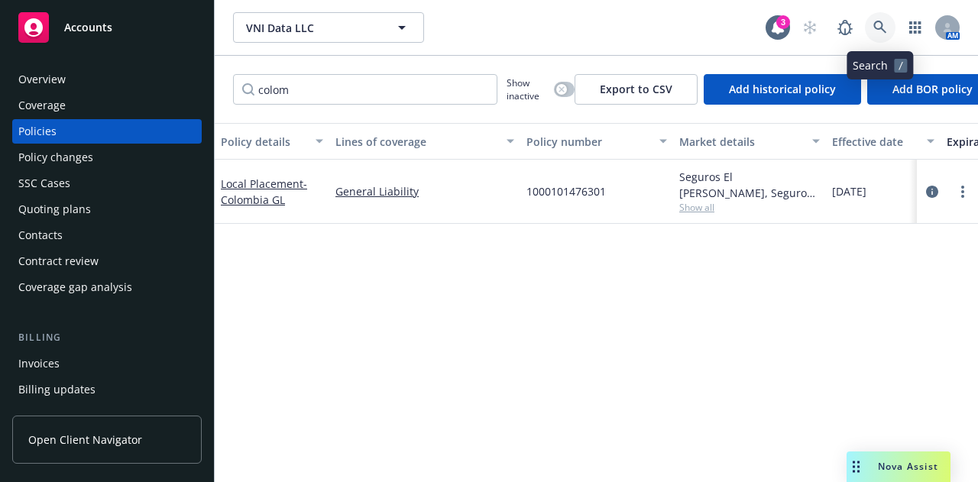
click at [878, 24] on icon at bounding box center [880, 28] width 14 height 14
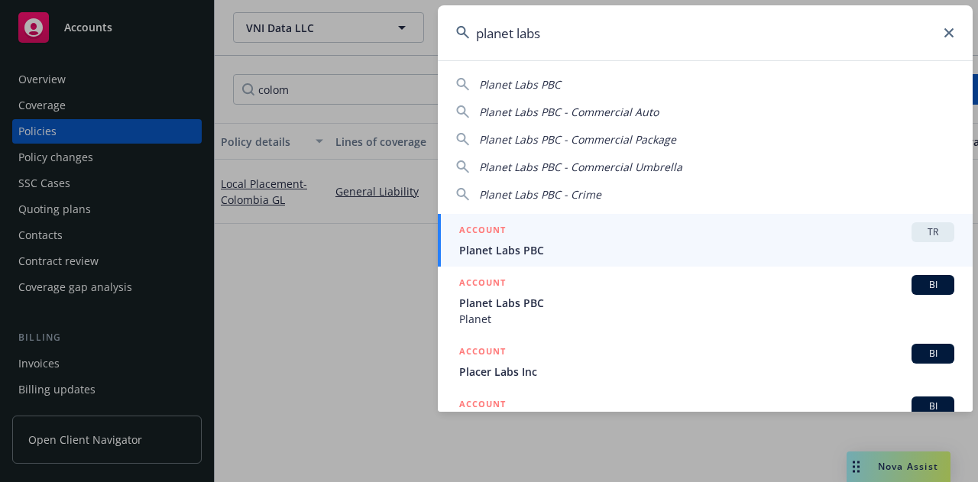
type input "planet labs"
click at [597, 248] on span "Planet Labs PBC" at bounding box center [706, 250] width 495 height 16
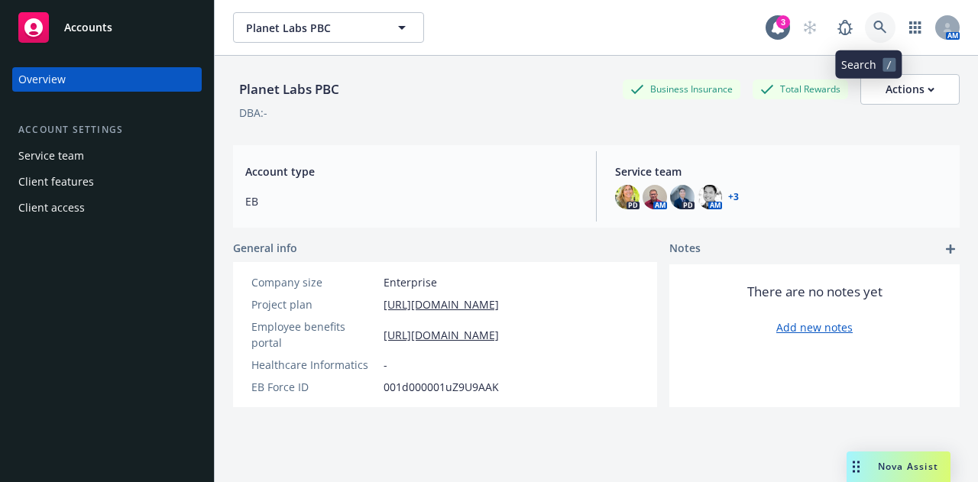
click at [873, 28] on icon at bounding box center [879, 27] width 13 height 13
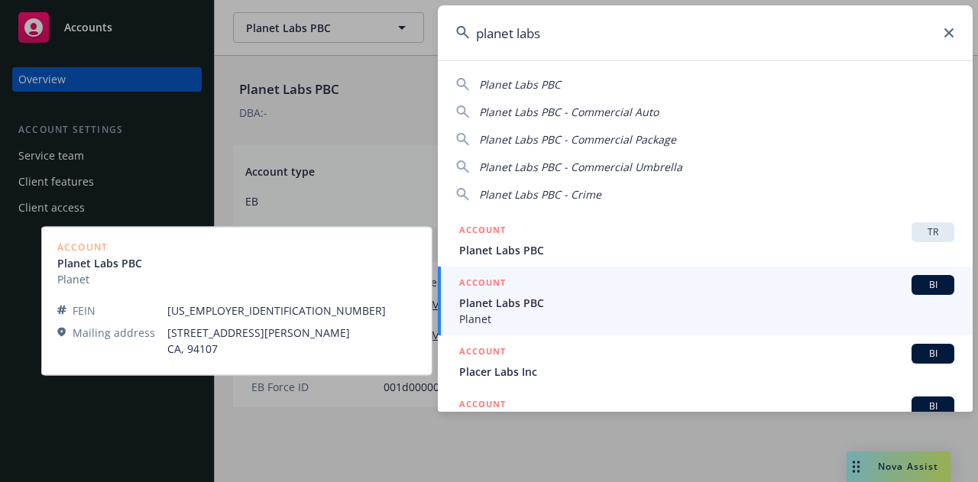
type input "planet labs"
click at [623, 304] on span "Planet Labs PBC" at bounding box center [706, 303] width 495 height 16
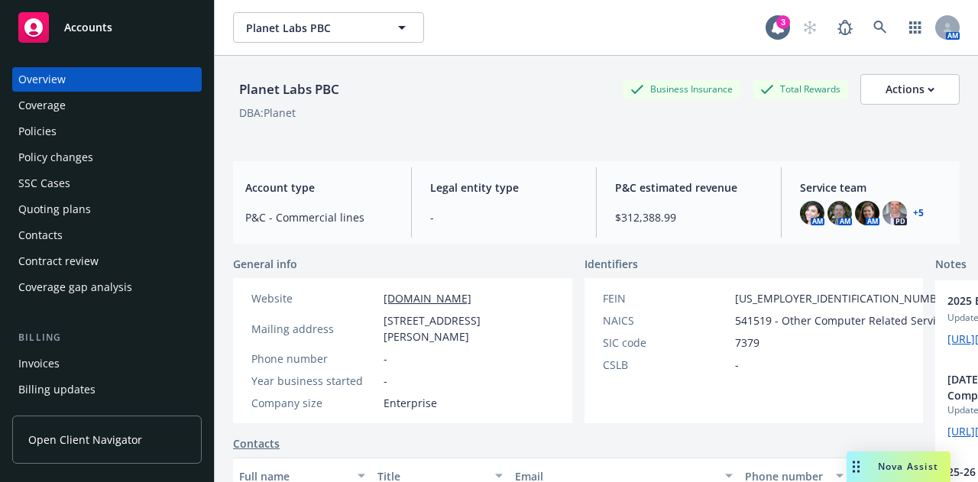
click at [101, 130] on div "Policies" at bounding box center [106, 131] width 177 height 24
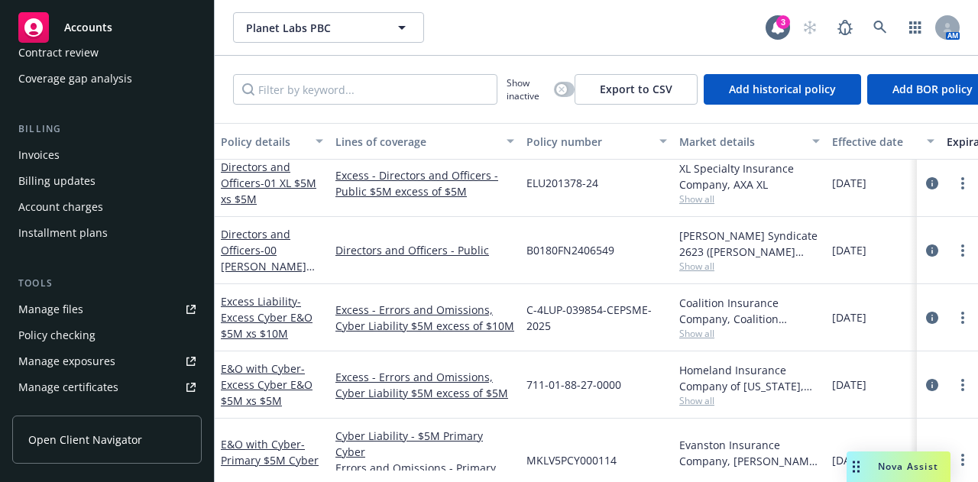
scroll to position [209, 0]
click at [368, 199] on div "Excess - Directors and Officers - Public $5M excess of $5M" at bounding box center [424, 183] width 191 height 67
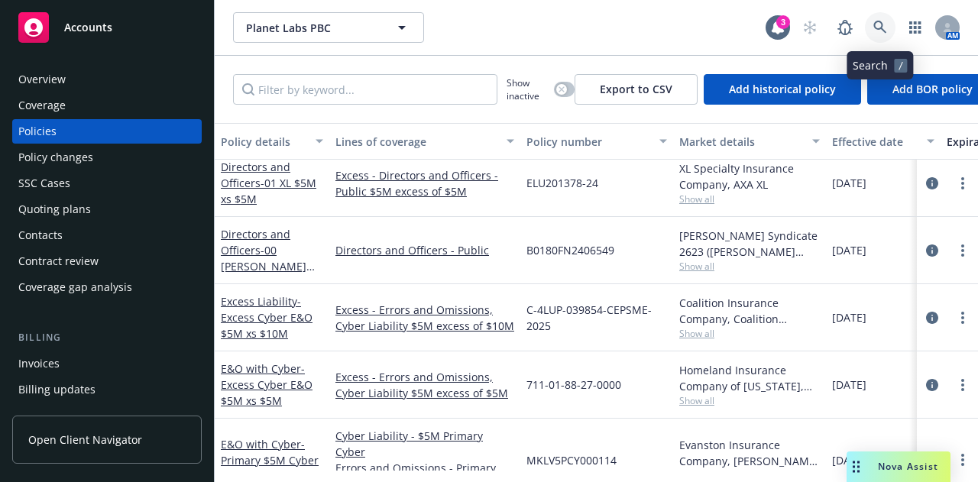
click at [882, 26] on icon at bounding box center [879, 27] width 13 height 13
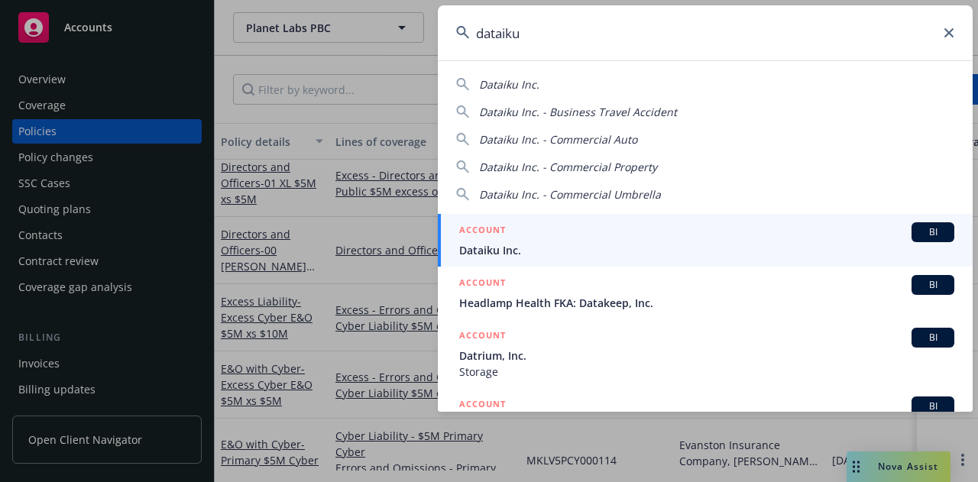
type input "dataiku"
click at [713, 226] on div "ACCOUNT BI" at bounding box center [706, 232] width 495 height 20
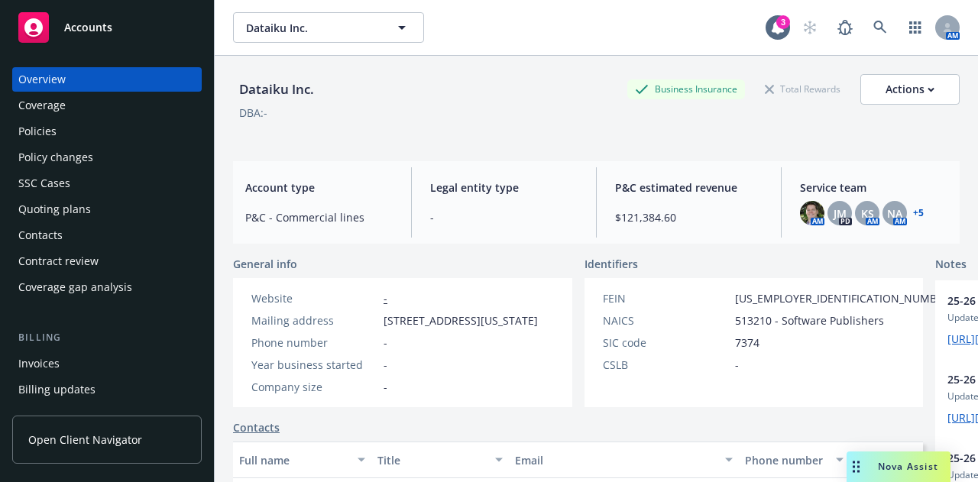
click at [120, 136] on div "Policies" at bounding box center [106, 131] width 177 height 24
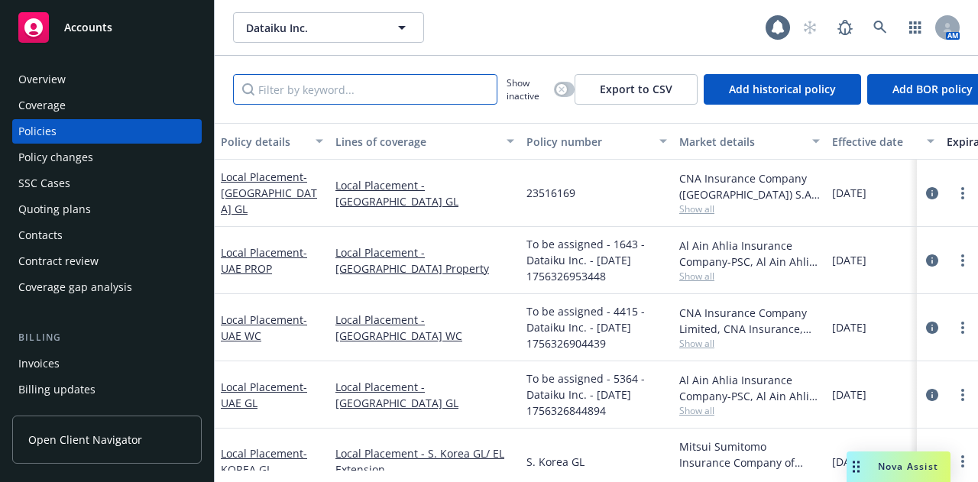
click at [384, 95] on input "Filter by keyword..." at bounding box center [365, 89] width 264 height 31
type input "v"
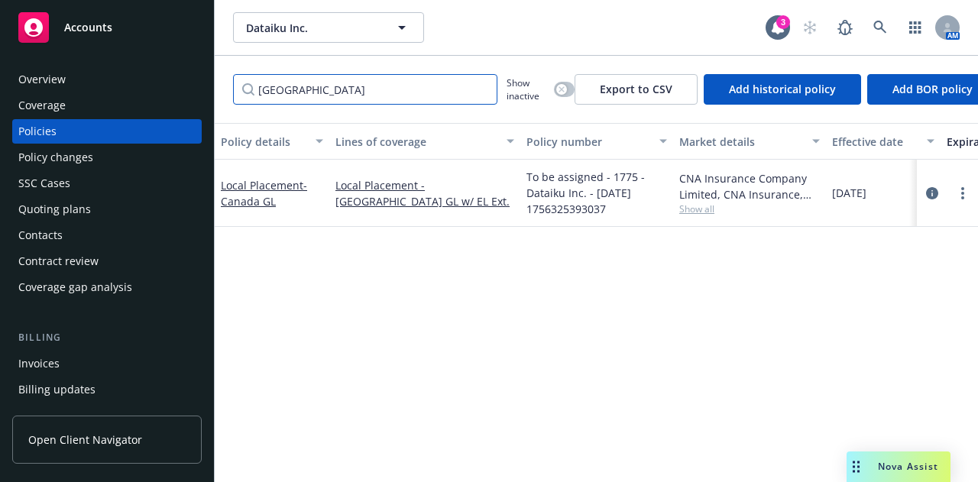
type input "[GEOGRAPHIC_DATA]"
click at [933, 193] on icon "circleInformation" at bounding box center [932, 193] width 12 height 12
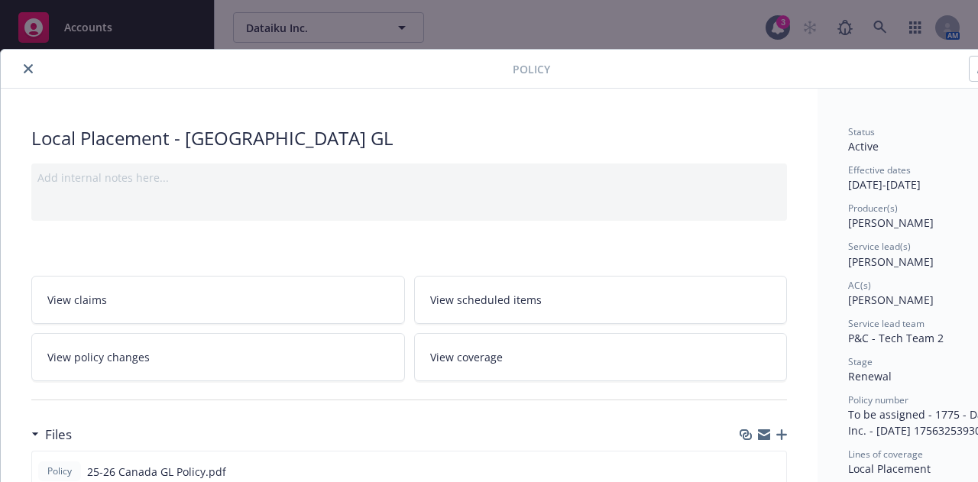
scroll to position [0, 84]
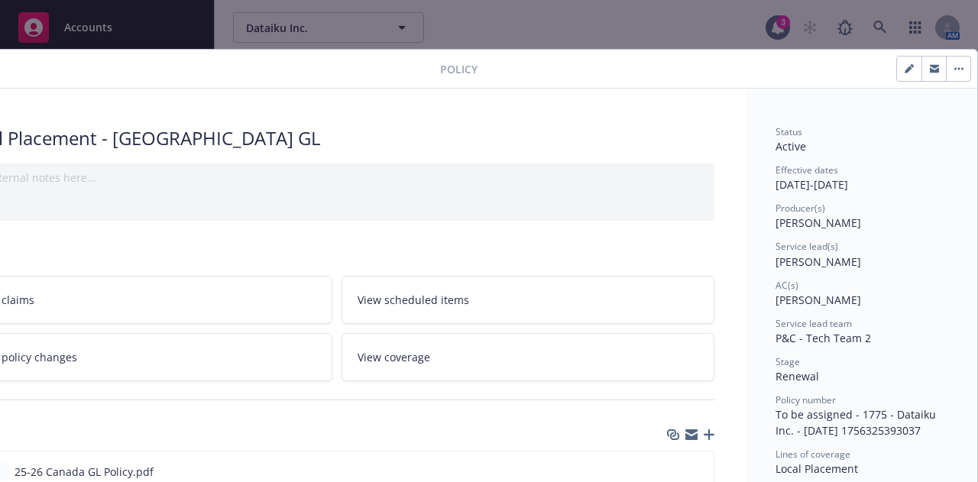
click at [897, 77] on button "button" at bounding box center [909, 69] width 24 height 24
select select "RENEWAL"
select select "12"
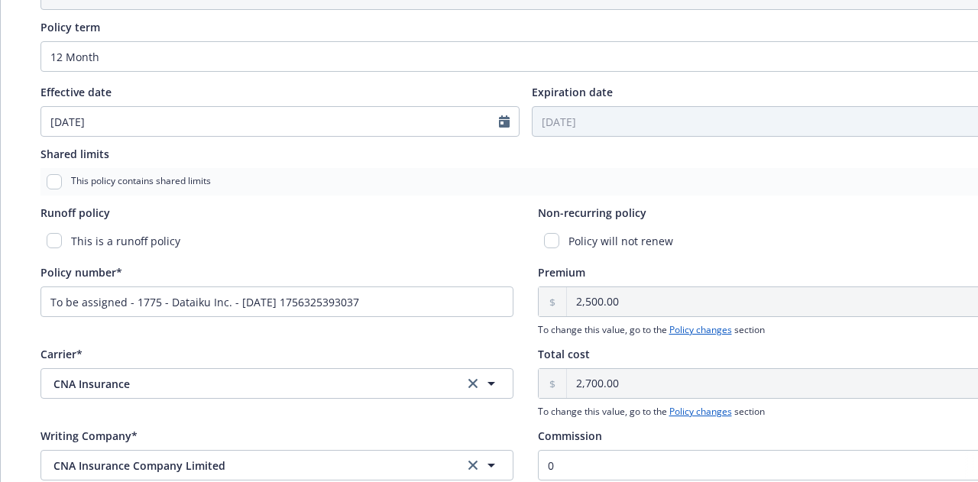
scroll to position [552, 0]
click at [365, 302] on input "To be assigned - 1775 - Dataiku Inc. - [DATE] 1756325393037" at bounding box center [276, 301] width 473 height 31
drag, startPoint x: 382, startPoint y: 299, endPoint x: 0, endPoint y: 349, distance: 385.3
click at [0, 349] on div "Edit policy details Cancel Save Policy type* Local Placement Display name [GEOG…" at bounding box center [525, 73] width 1050 height 1153
paste input "CGL 665409721"
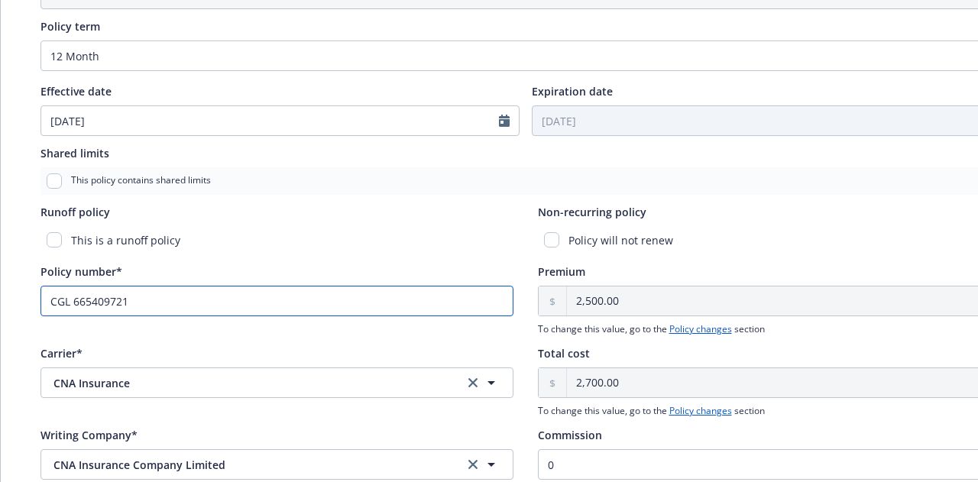
scroll to position [0, 84]
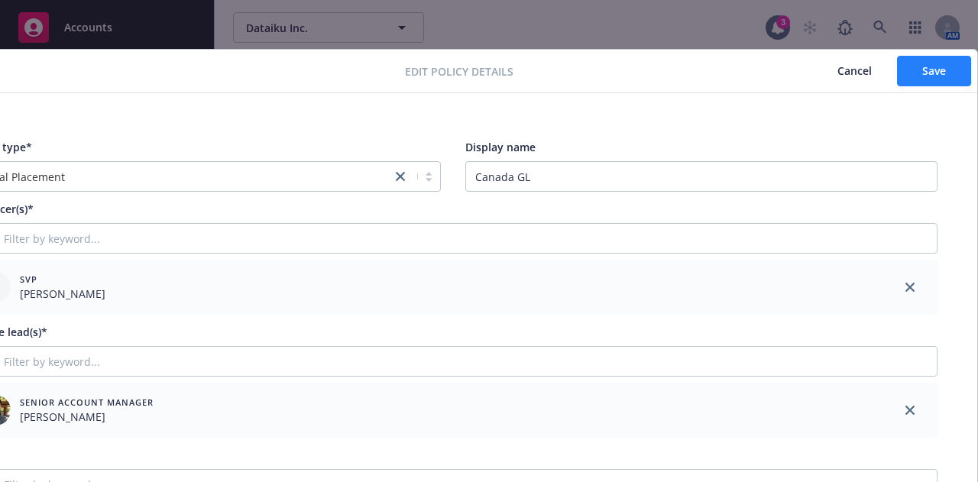
type input "CGL 665409721"
click at [906, 66] on button "Save" at bounding box center [934, 71] width 74 height 31
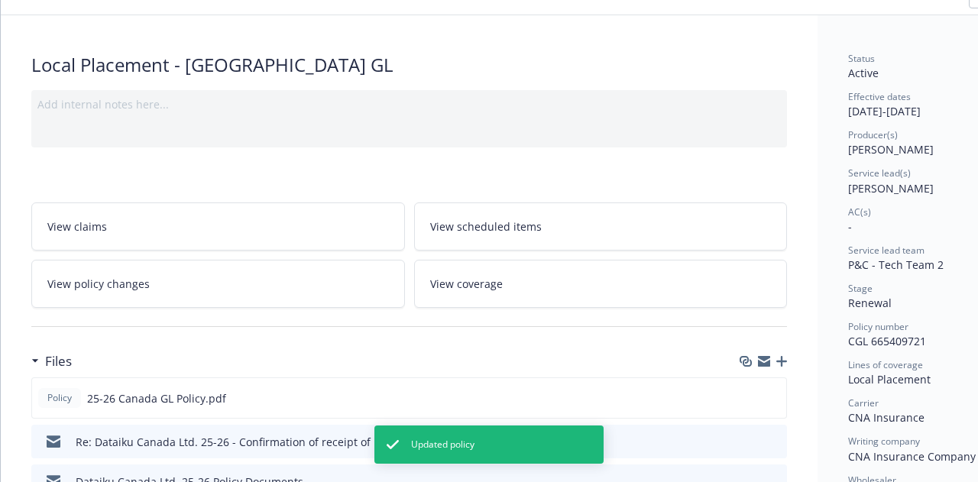
scroll to position [76, 0]
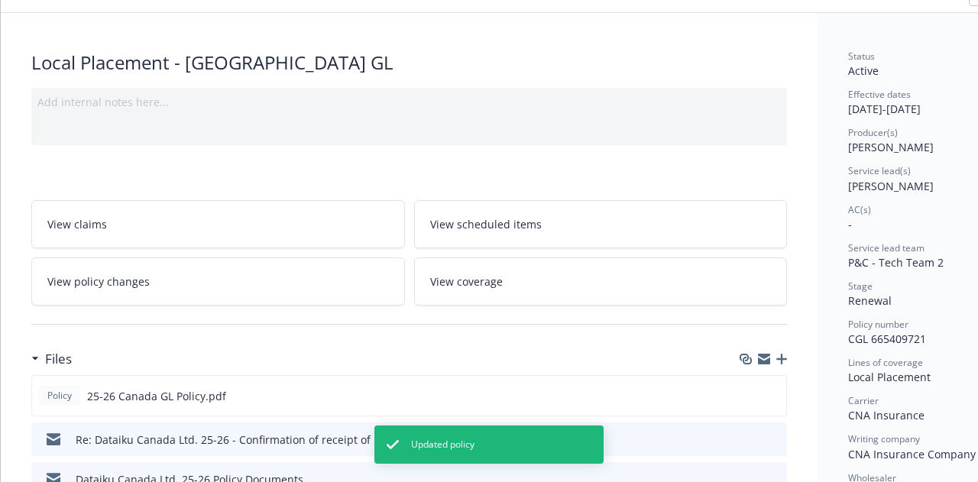
click at [212, 267] on link "View policy changes" at bounding box center [218, 281] width 374 height 48
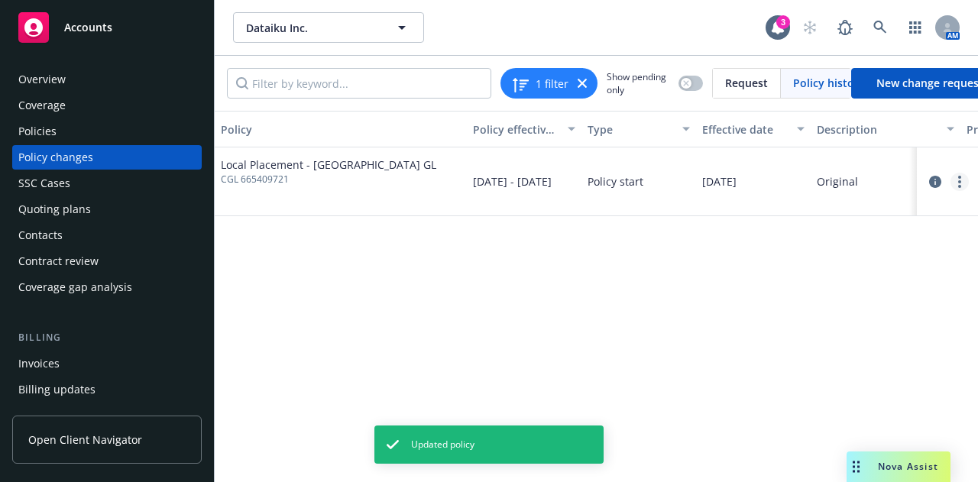
click at [953, 185] on link "more" at bounding box center [959, 182] width 18 height 18
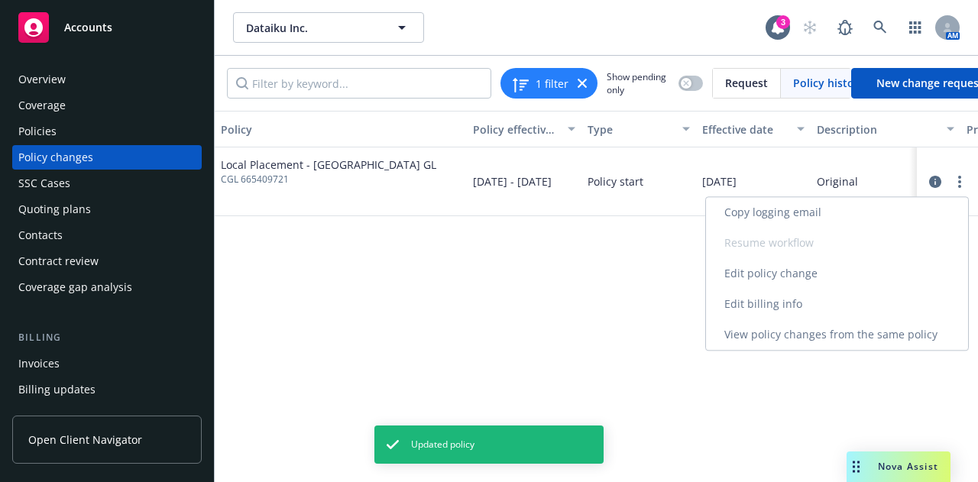
click at [840, 297] on link "Edit billing info" at bounding box center [837, 304] width 262 height 31
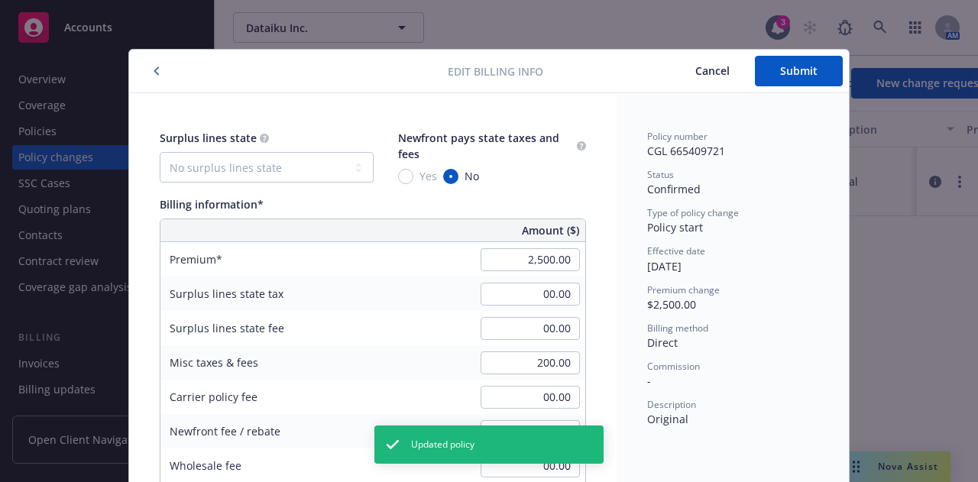
scroll to position [46, 0]
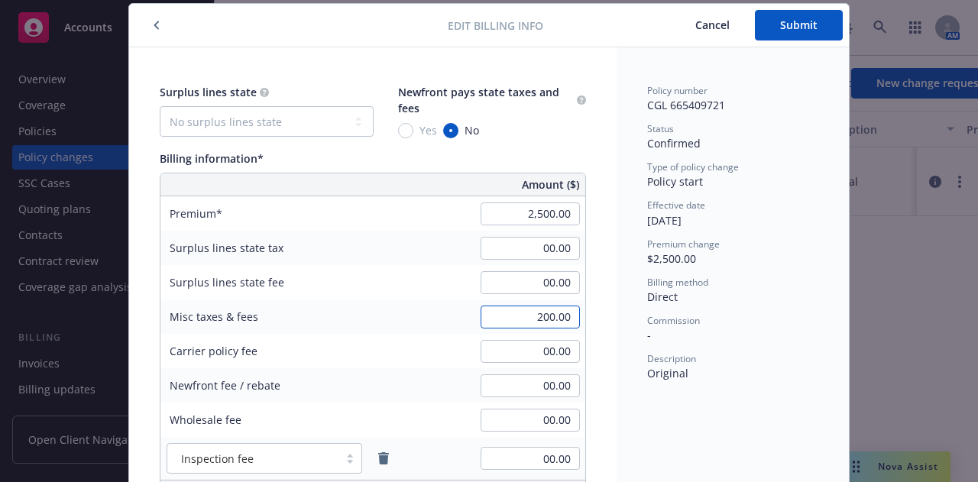
click at [489, 320] on input "200.00" at bounding box center [529, 317] width 99 height 23
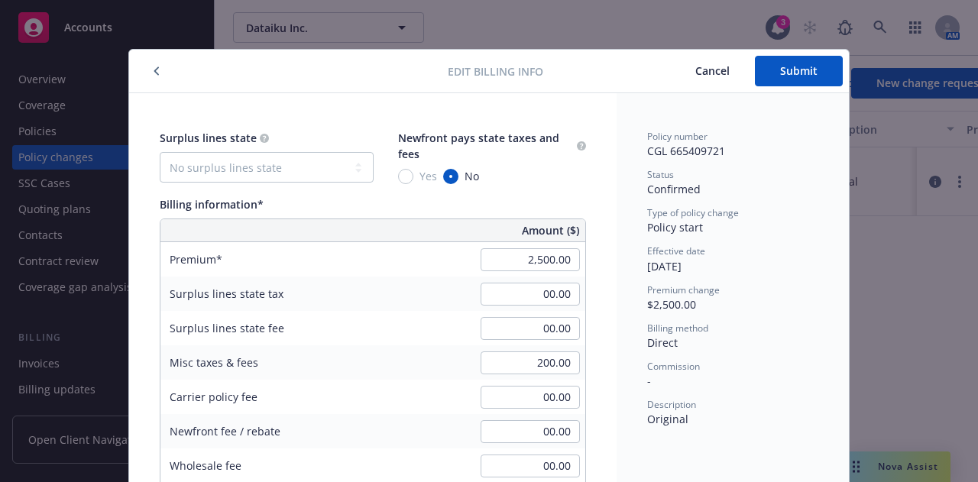
click at [713, 76] on span "Cancel" at bounding box center [712, 70] width 34 height 15
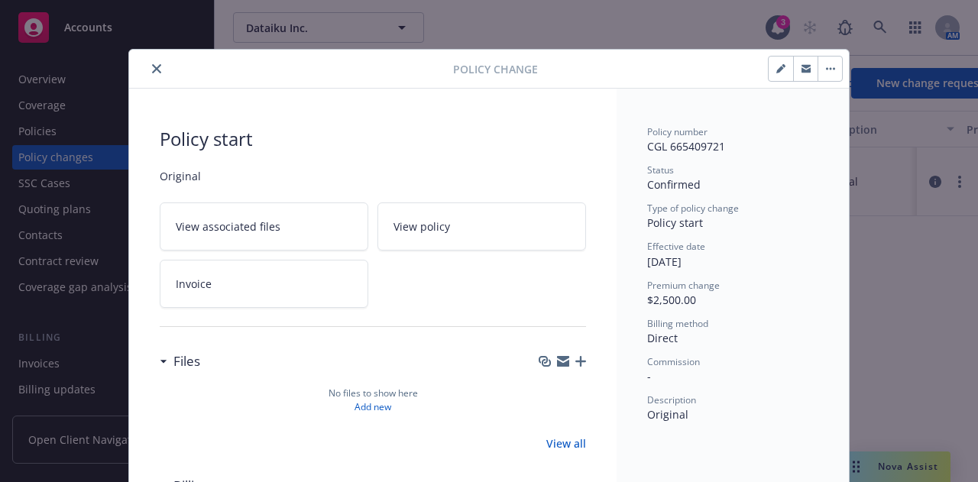
click at [152, 70] on icon "close" at bounding box center [156, 68] width 9 height 9
